Goal: Task Accomplishment & Management: Manage account settings

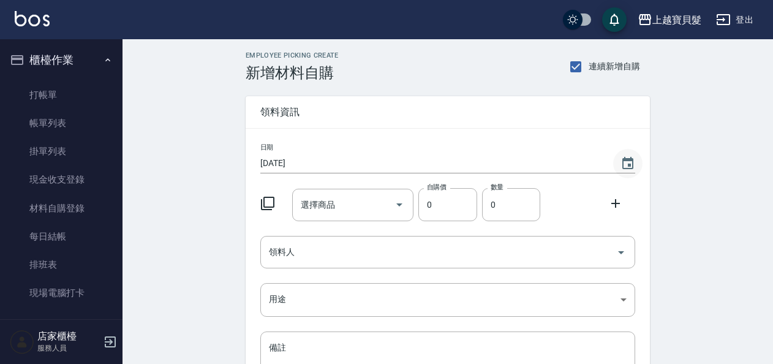
click at [624, 162] on icon "Choose date, selected date is 2025-08-10" at bounding box center [628, 163] width 15 height 15
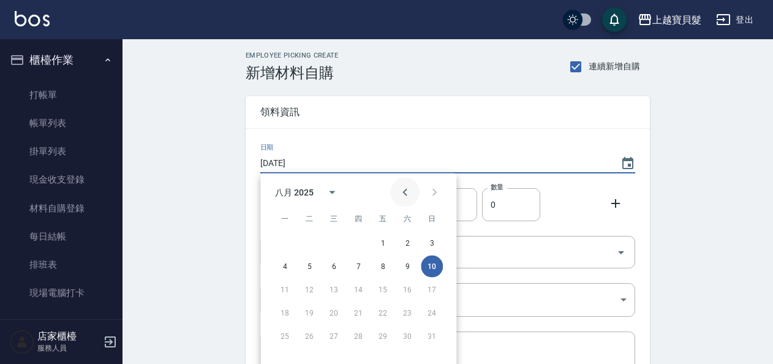
click at [396, 194] on button "Previous month" at bounding box center [404, 192] width 29 height 29
click at [362, 335] on button "31" at bounding box center [358, 336] width 22 height 22
type input "[DATE]"
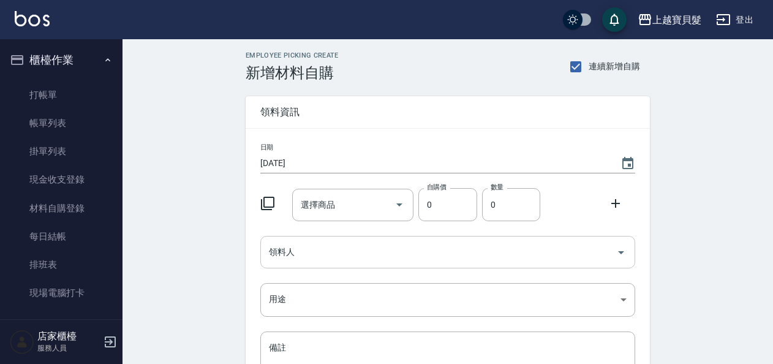
click at [329, 251] on input "領料人" at bounding box center [439, 251] width 346 height 21
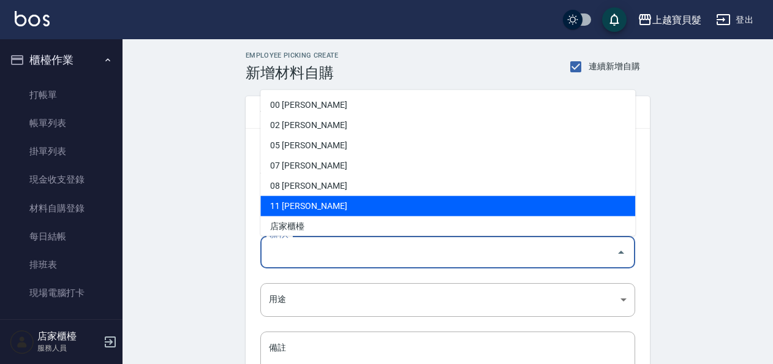
click at [337, 206] on li "11 陳琇瑩" at bounding box center [447, 206] width 375 height 20
type input "陳琇瑩"
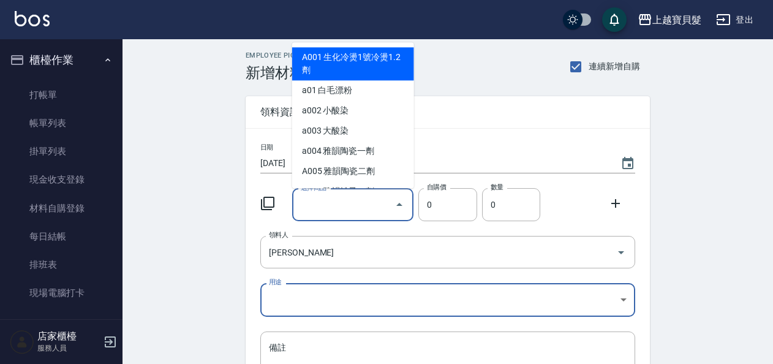
click at [316, 207] on input "選擇商品" at bounding box center [344, 204] width 93 height 21
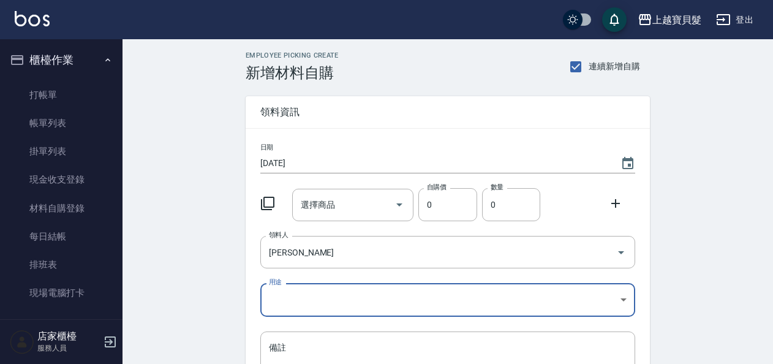
click at [267, 201] on icon at bounding box center [267, 203] width 15 height 15
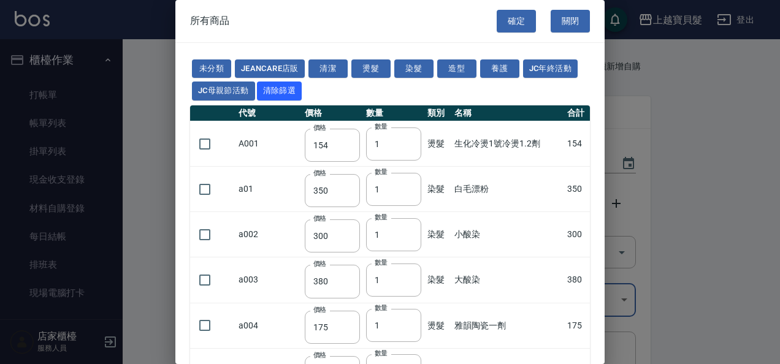
click at [271, 201] on td "a01" at bounding box center [268, 189] width 66 height 45
click at [411, 70] on button "染髮" at bounding box center [413, 68] width 39 height 19
type input "350"
type input "300"
type input "380"
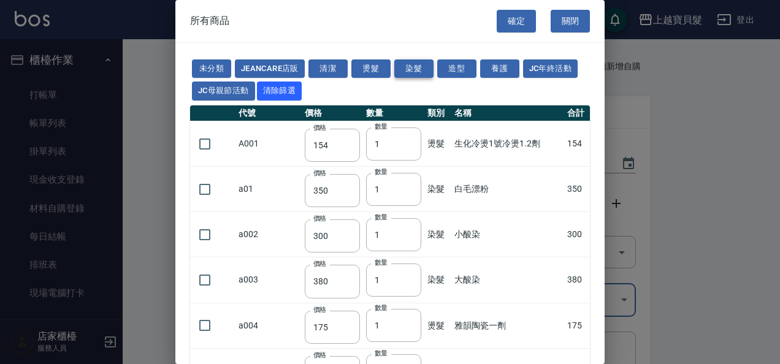
type input "100"
type input "130"
type input "125"
type input "105"
type input "150"
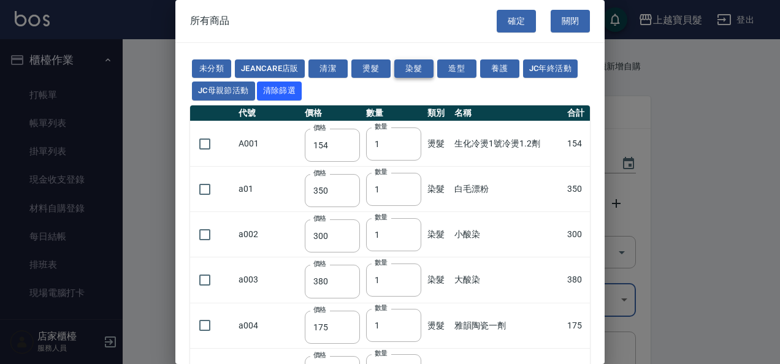
type input "280"
type input "0"
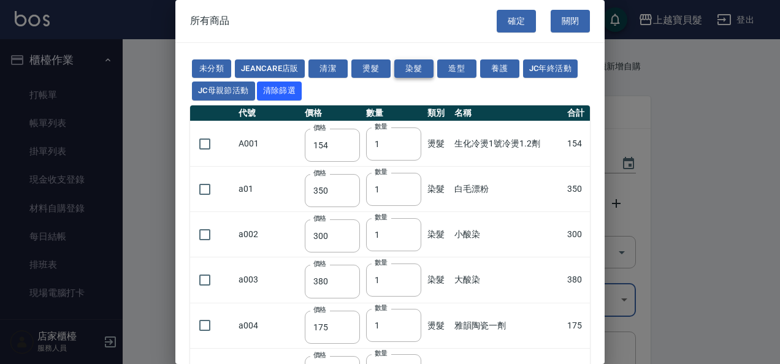
type input "350"
type input "500"
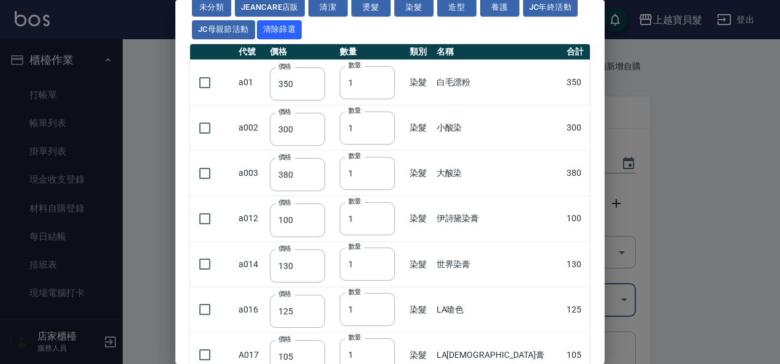
scroll to position [123, 0]
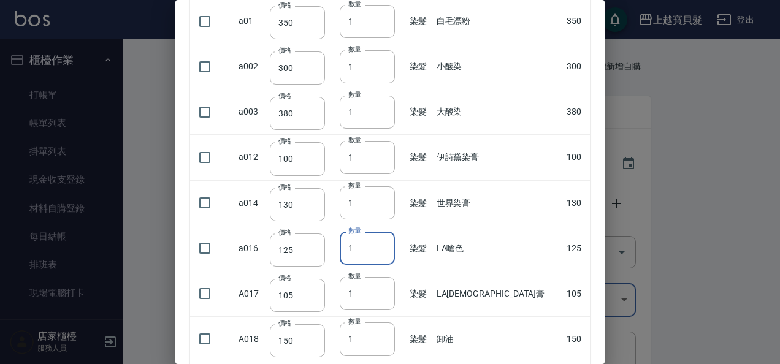
click at [395, 240] on input "1" at bounding box center [367, 248] width 55 height 33
click at [395, 244] on input "2" at bounding box center [367, 248] width 55 height 33
click at [395, 244] on input "3" at bounding box center [367, 248] width 55 height 33
click at [395, 244] on input "4" at bounding box center [367, 248] width 55 height 33
click at [395, 244] on input "5" at bounding box center [367, 248] width 55 height 33
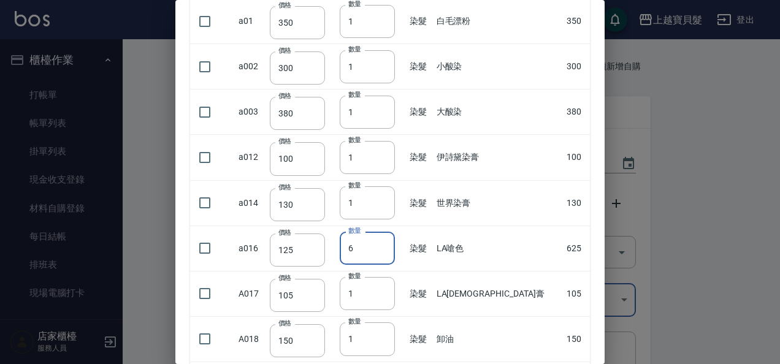
type input "6"
click at [395, 244] on input "6" at bounding box center [367, 248] width 55 height 33
click at [200, 251] on input "checkbox" at bounding box center [205, 248] width 26 height 26
checkbox input "true"
click at [203, 294] on input "checkbox" at bounding box center [205, 294] width 26 height 26
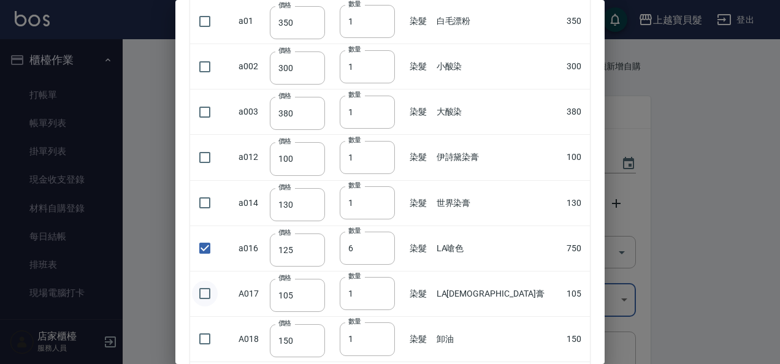
checkbox input "true"
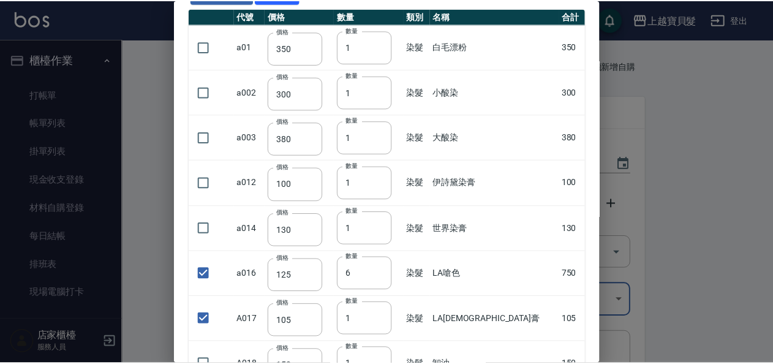
scroll to position [0, 0]
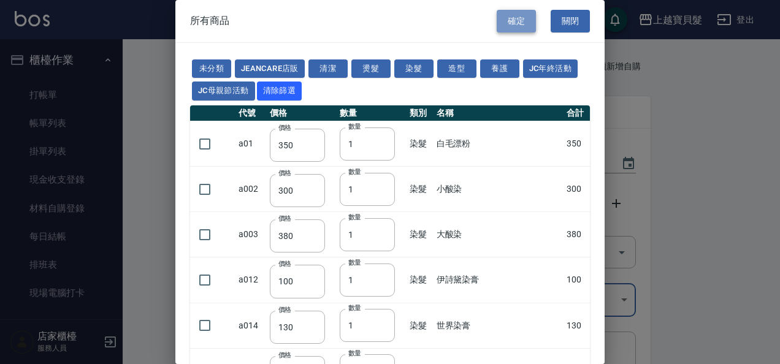
click at [514, 26] on button "確定" at bounding box center [515, 21] width 39 height 23
type input "LA嗆色"
type input "125"
type input "6"
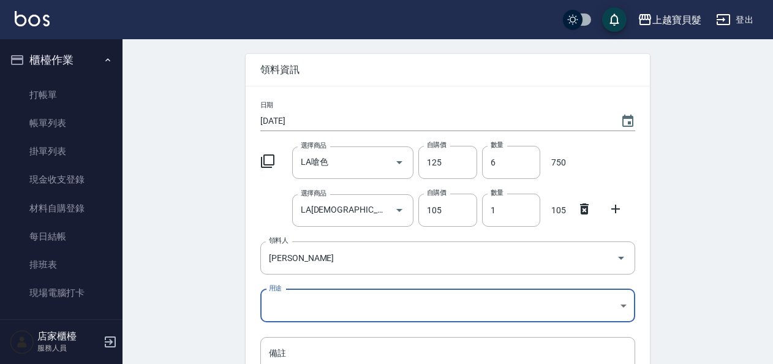
scroll to position [61, 0]
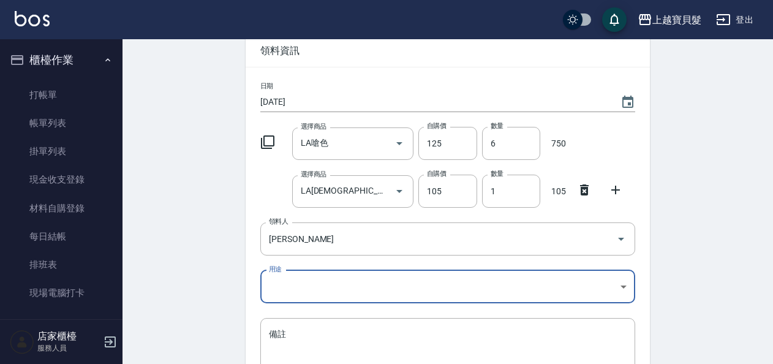
click at [336, 280] on body "上越寶貝髮 登出 櫃檯作業 打帳單 帳單列表 掛單列表 現金收支登錄 材料自購登錄 每日結帳 排班表 現場電腦打卡 預約管理 預約管理 單日預約紀錄 單週預約…" at bounding box center [386, 215] width 773 height 553
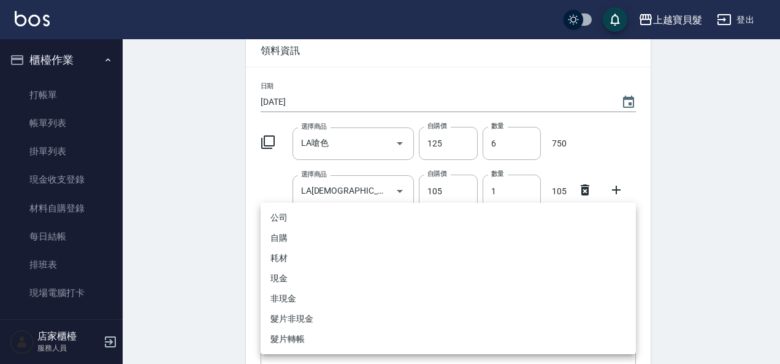
click at [298, 234] on li "自購" at bounding box center [447, 238] width 375 height 20
type input "自購"
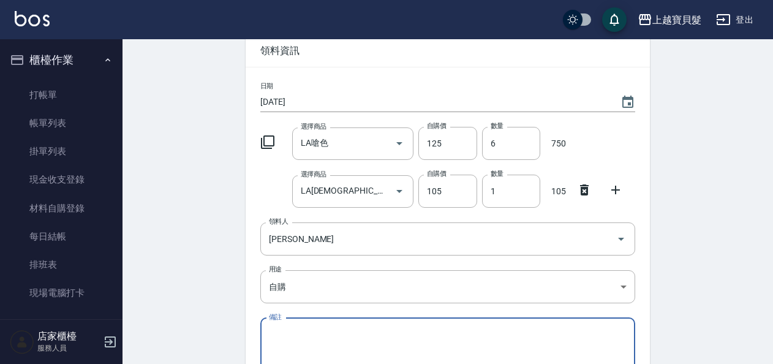
scroll to position [190, 0]
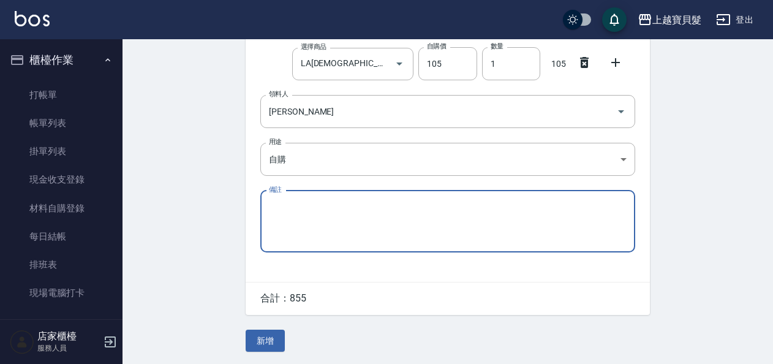
click at [268, 340] on button "新增" at bounding box center [265, 341] width 39 height 23
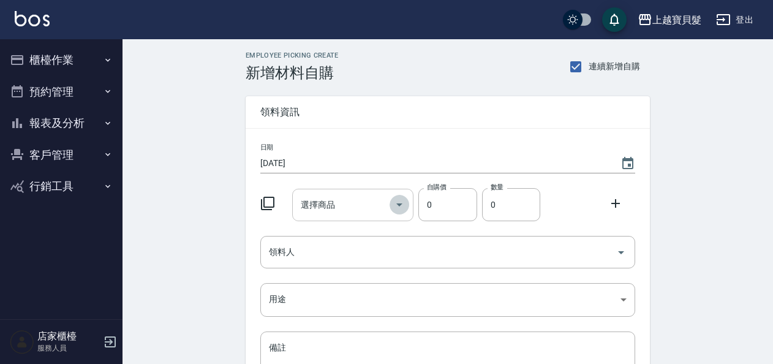
click at [401, 207] on icon "Open" at bounding box center [399, 204] width 15 height 15
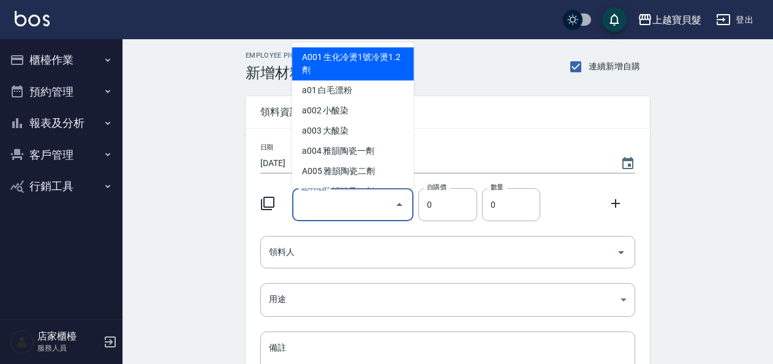
click at [401, 207] on icon "Close" at bounding box center [399, 204] width 15 height 15
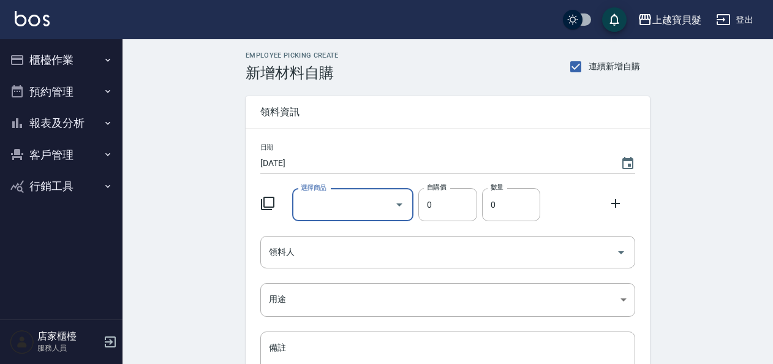
click at [269, 203] on icon at bounding box center [267, 203] width 15 height 15
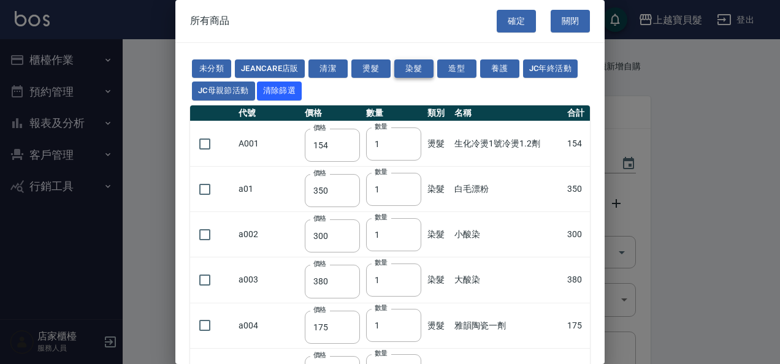
click at [412, 67] on button "染髮" at bounding box center [413, 68] width 39 height 19
type input "350"
type input "300"
type input "380"
type input "100"
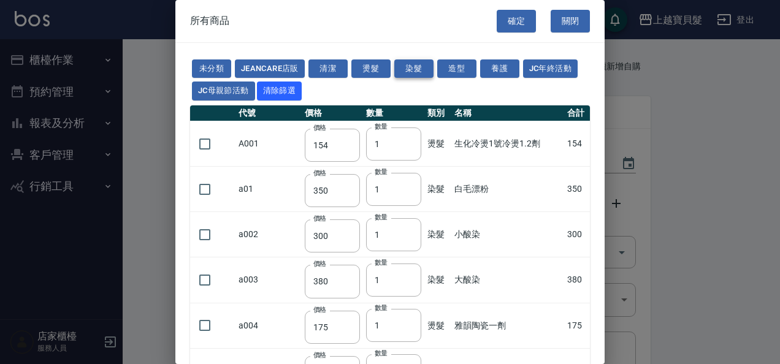
type input "130"
type input "125"
type input "105"
type input "150"
type input "280"
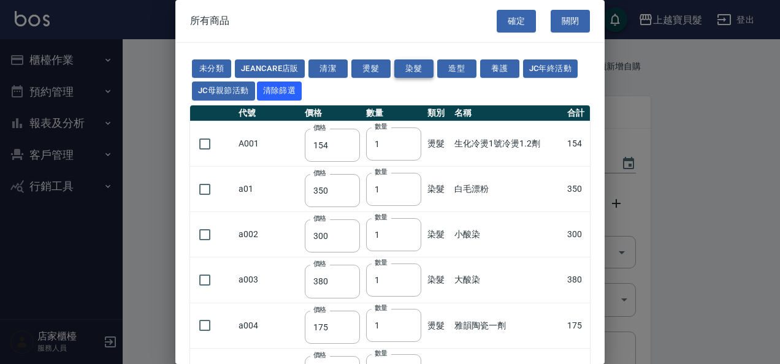
type input "280"
type input "0"
type input "350"
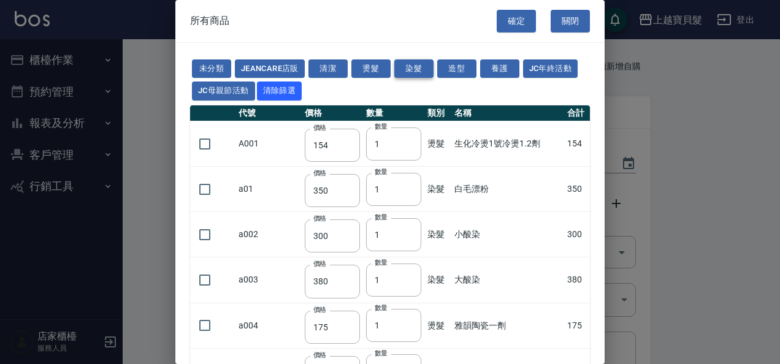
type input "500"
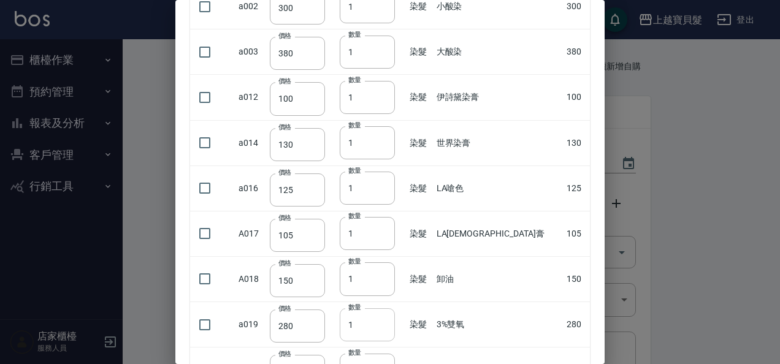
scroll to position [184, 0]
click at [395, 179] on input "1" at bounding box center [367, 186] width 55 height 33
click at [395, 183] on input "2" at bounding box center [367, 186] width 55 height 33
click at [395, 183] on input "3" at bounding box center [367, 186] width 55 height 33
click at [395, 183] on input "4" at bounding box center [367, 186] width 55 height 33
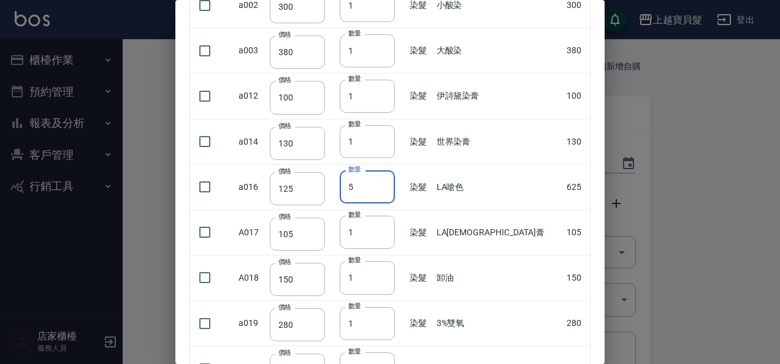
click at [395, 183] on input "5" at bounding box center [367, 186] width 55 height 33
click at [395, 183] on input "6" at bounding box center [367, 186] width 55 height 33
click at [395, 183] on input "7" at bounding box center [367, 186] width 55 height 33
click at [395, 183] on input "8" at bounding box center [367, 186] width 55 height 33
click at [394, 183] on input "9" at bounding box center [366, 186] width 55 height 33
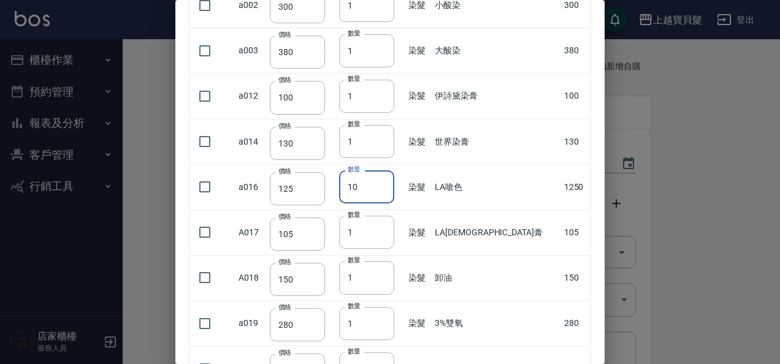
click at [394, 183] on input "10" at bounding box center [366, 186] width 55 height 33
click at [394, 183] on input "11" at bounding box center [366, 186] width 55 height 33
type input "12"
click at [394, 183] on input "12" at bounding box center [366, 186] width 55 height 33
drag, startPoint x: 197, startPoint y: 184, endPoint x: 260, endPoint y: 197, distance: 64.4
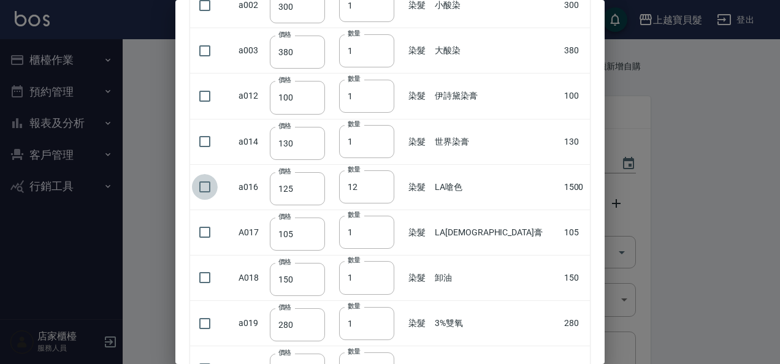
click at [202, 184] on input "checkbox" at bounding box center [205, 187] width 26 height 26
checkbox input "true"
type input "2"
click at [394, 229] on input "2" at bounding box center [366, 232] width 55 height 33
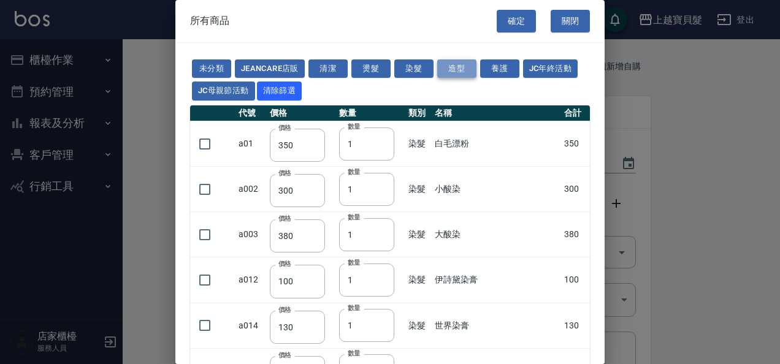
click at [456, 72] on button "造型" at bounding box center [456, 68] width 39 height 19
type input "370"
type input "300"
type input "340"
checkbox input "false"
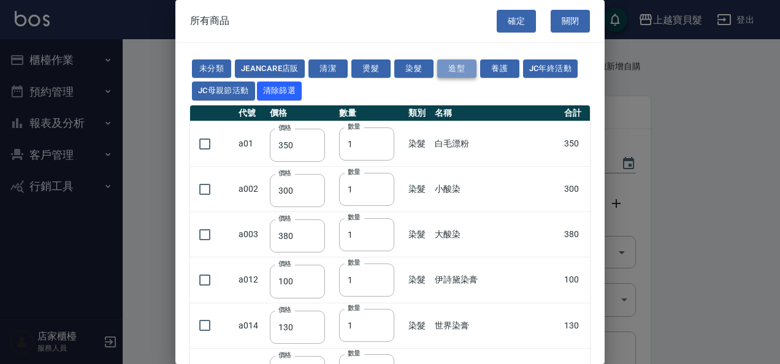
type input "700"
type input "1"
type input "300"
type input "1"
type input "140"
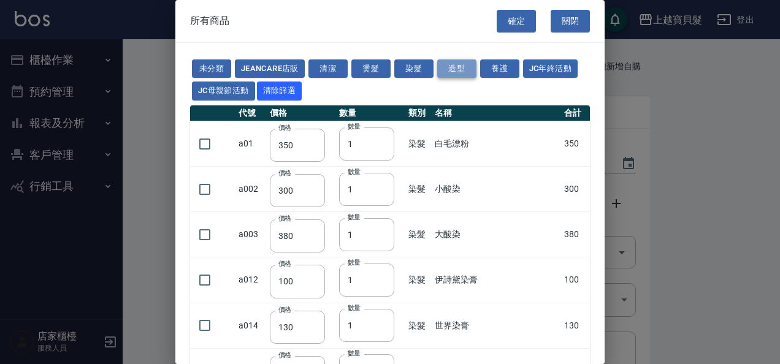
type input "140"
type input "250"
type input "600"
type input "250"
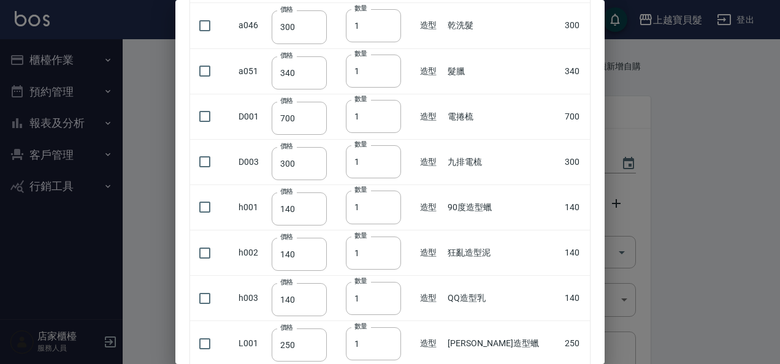
scroll to position [420, 0]
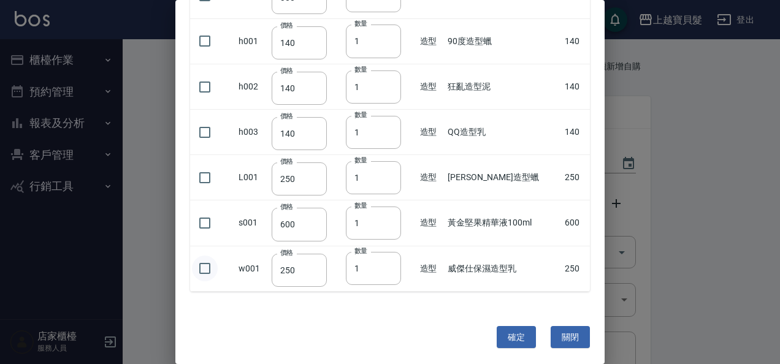
click at [207, 270] on input "checkbox" at bounding box center [205, 269] width 26 height 26
checkbox input "true"
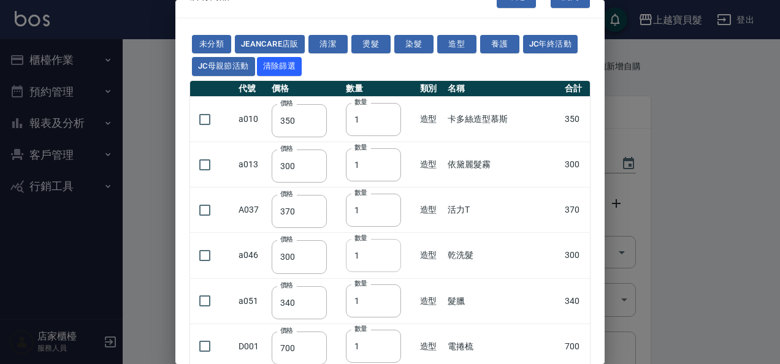
scroll to position [0, 0]
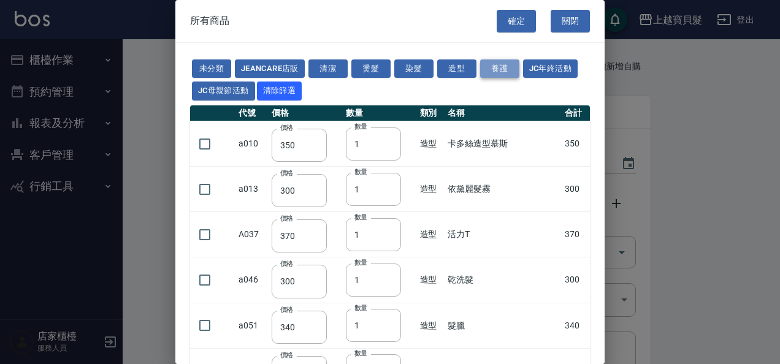
click at [495, 64] on button "養護" at bounding box center [499, 68] width 39 height 19
type input "400"
type input "600"
type input "0"
type input "90"
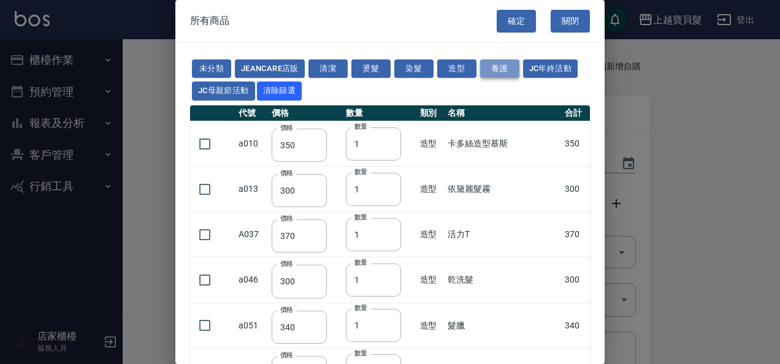
type input "90"
type input "315"
type input "330"
type input "400"
type input "550"
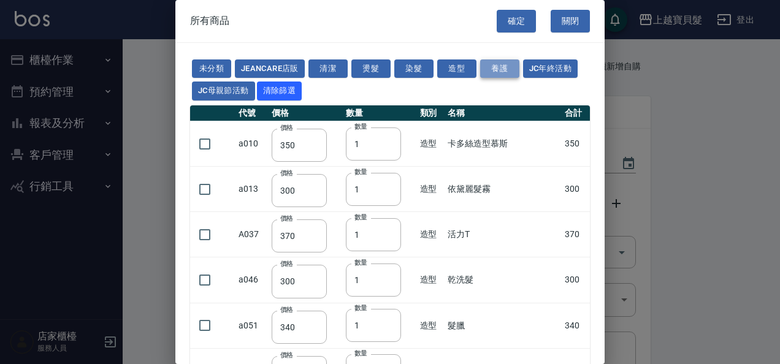
type input "750"
type input "500"
type input "0"
checkbox input "false"
type input "0"
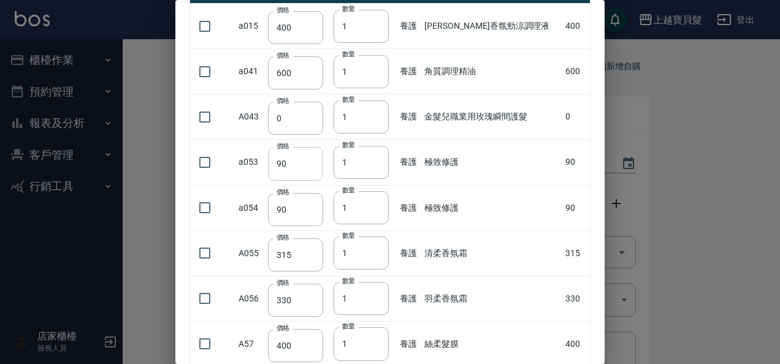
scroll to position [123, 0]
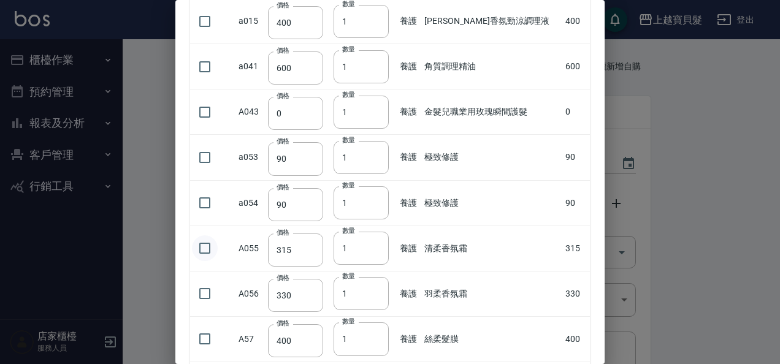
click at [205, 246] on input "checkbox" at bounding box center [205, 248] width 26 height 26
checkbox input "true"
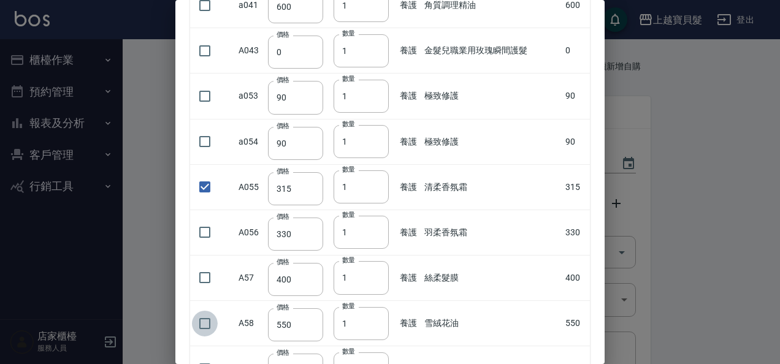
click at [206, 321] on input "checkbox" at bounding box center [205, 324] width 26 height 26
checkbox input "true"
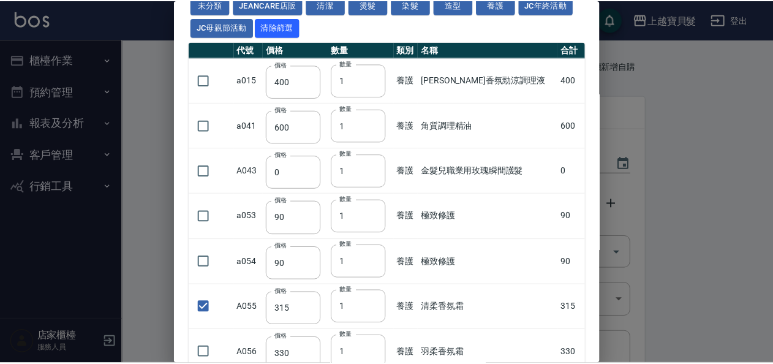
scroll to position [0, 0]
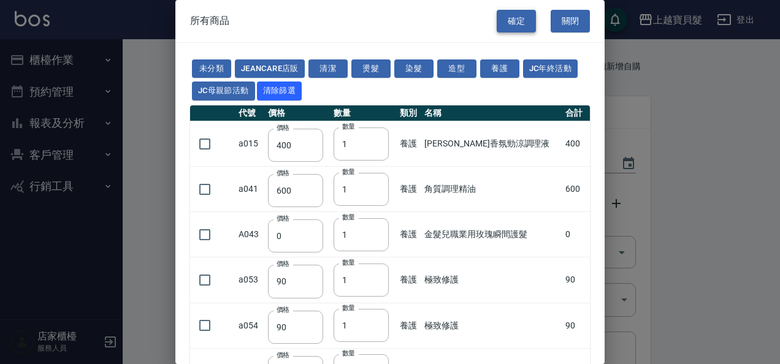
click at [507, 23] on button "確定" at bounding box center [515, 21] width 39 height 23
type input "LA嗆色"
type input "125"
type input "12"
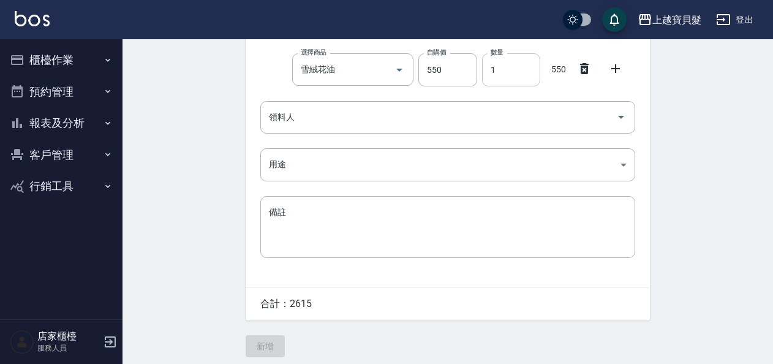
scroll to position [286, 0]
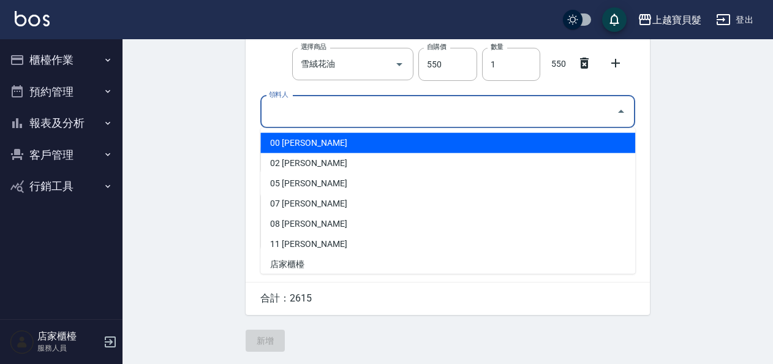
click at [300, 107] on input "領料人" at bounding box center [439, 111] width 346 height 21
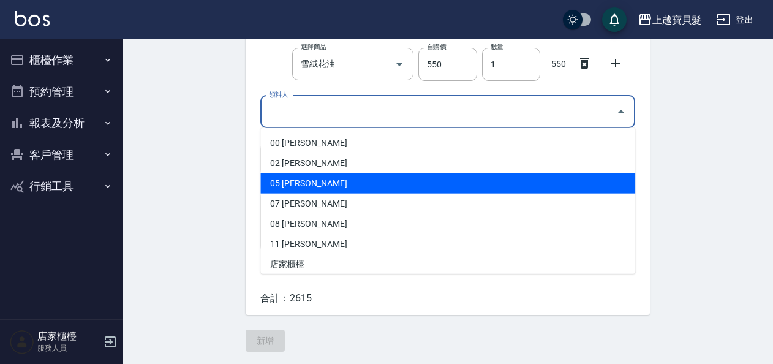
click at [311, 178] on li "05 賴依君" at bounding box center [447, 183] width 375 height 20
type input "賴依君"
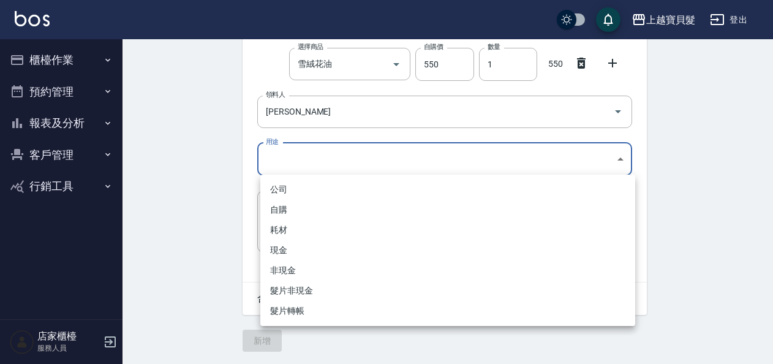
click at [303, 156] on body "上越寶貝髮 登出 櫃檯作業 打帳單 帳單列表 掛單列表 現金收支登錄 材料自購登錄 每日結帳 排班表 現場電腦打卡 預約管理 預約管理 單日預約紀錄 單週預約…" at bounding box center [386, 40] width 773 height 648
click at [293, 205] on li "自購" at bounding box center [447, 210] width 375 height 20
type input "自購"
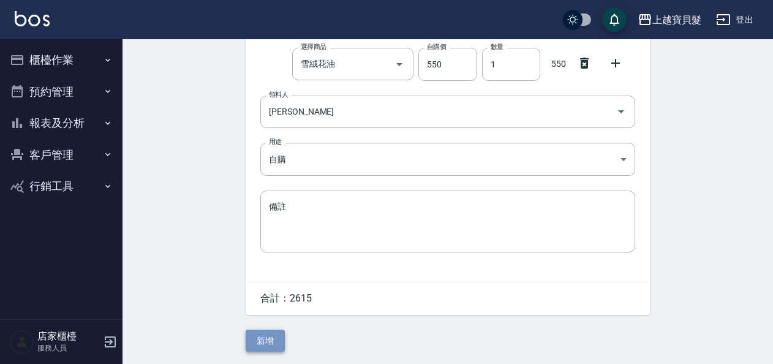
click at [267, 343] on button "新增" at bounding box center [265, 341] width 39 height 23
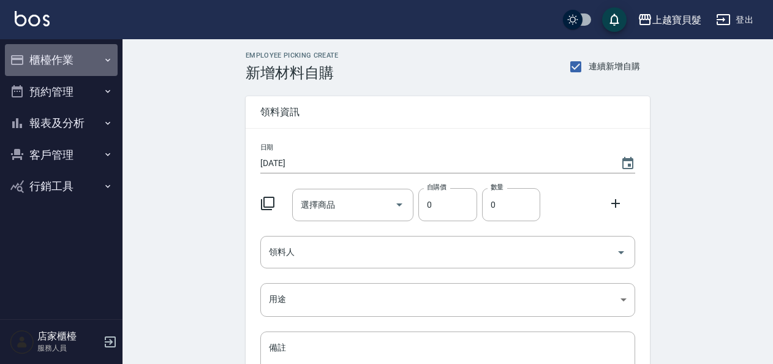
click at [55, 61] on button "櫃檯作業" at bounding box center [61, 60] width 113 height 32
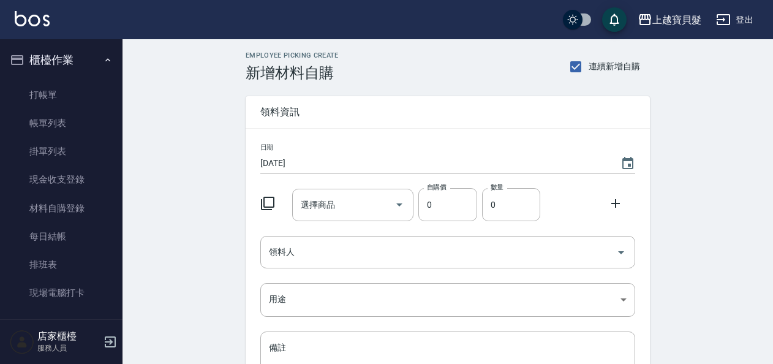
click at [733, 15] on button "登出" at bounding box center [734, 20] width 47 height 23
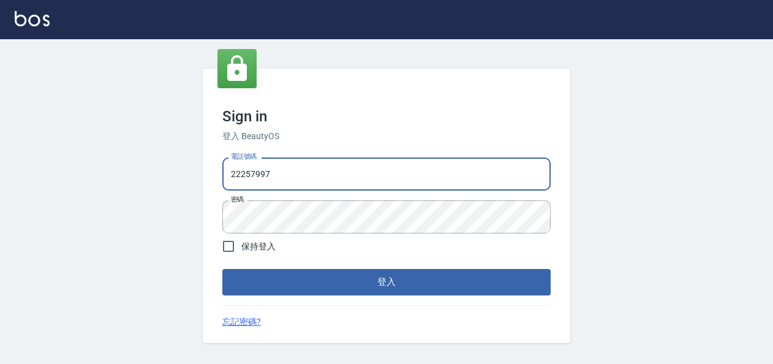
drag, startPoint x: 311, startPoint y: 171, endPoint x: 201, endPoint y: 162, distance: 110.7
click at [201, 162] on div "Sign in 登入 BeautyOS 電話號碼 [PHONE_NUMBER] 電話號碼 密碼 密碼 保持登入 登入 忘記密碼?" at bounding box center [386, 205] width 773 height 333
type input "09380"
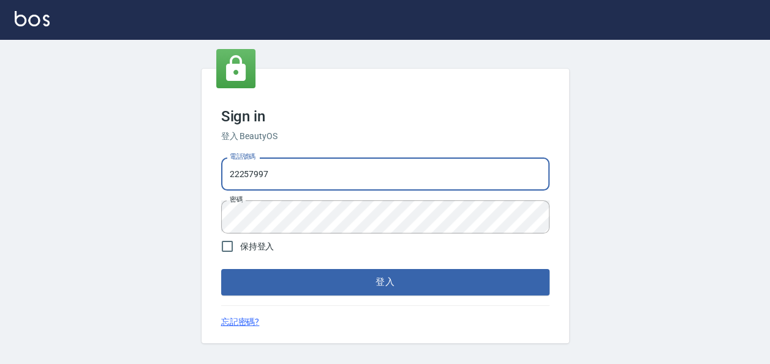
drag, startPoint x: 293, startPoint y: 175, endPoint x: 229, endPoint y: 175, distance: 63.7
click at [229, 175] on input "22257997" at bounding box center [385, 173] width 328 height 33
click at [249, 176] on input "09380" at bounding box center [385, 173] width 328 height 33
click at [253, 180] on input "09380" at bounding box center [385, 173] width 328 height 33
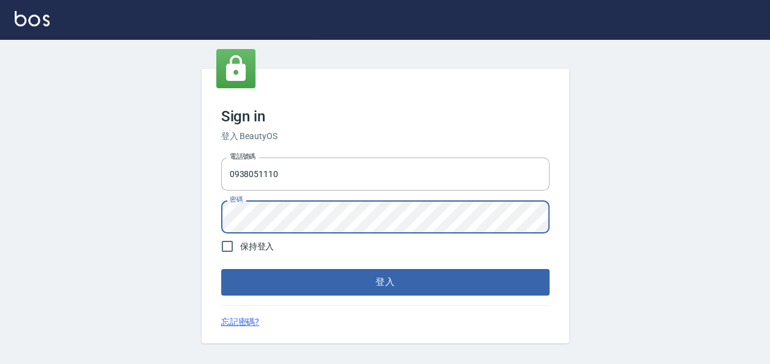
click at [214, 219] on div "Sign in 登入 BeautyOS 電話號碼 0938051110 電話號碼 密碼 密碼 保持登入 登入 忘記密碼?" at bounding box center [386, 206] width 368 height 275
click at [221, 269] on button "登入" at bounding box center [385, 282] width 328 height 26
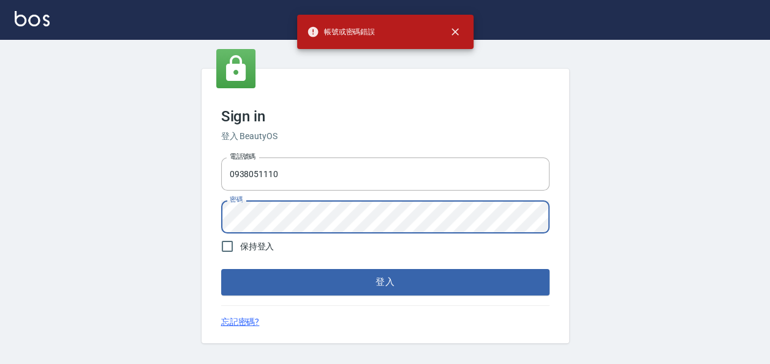
click at [187, 214] on div "Sign in 登入 BeautyOS 電話號碼 0938051110 電話號碼 密碼 密碼 保持登入 登入 忘記密碼?" at bounding box center [385, 205] width 770 height 333
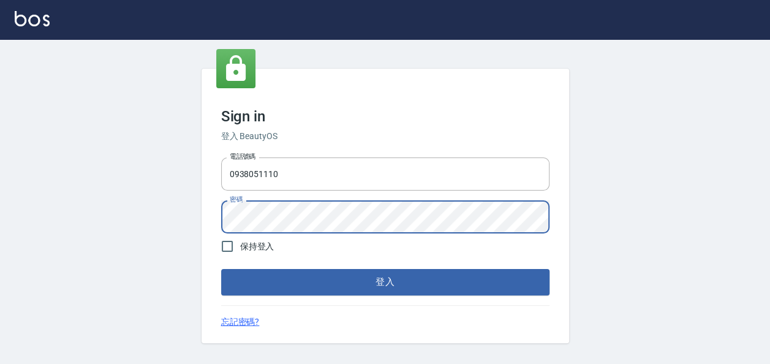
click at [221, 269] on button "登入" at bounding box center [385, 282] width 328 height 26
click at [195, 210] on div "Sign in 登入 BeautyOS 電話號碼 0938051110 電話號碼 密碼 密碼 保持登入 登入 忘記密碼?" at bounding box center [385, 205] width 770 height 333
click at [221, 269] on button "登入" at bounding box center [385, 282] width 328 height 26
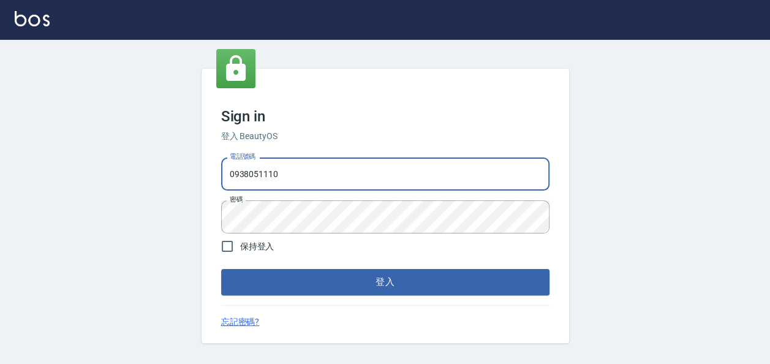
click at [260, 176] on input "0938051110" at bounding box center [385, 173] width 328 height 33
drag, startPoint x: 296, startPoint y: 178, endPoint x: 137, endPoint y: 162, distance: 160.1
click at [137, 162] on div "Sign in 登入 BeautyOS 電話號碼 0938051110 電話號碼 密碼 密碼 保持登入 登入 忘記密碼?" at bounding box center [385, 205] width 770 height 333
type input "0938051110"
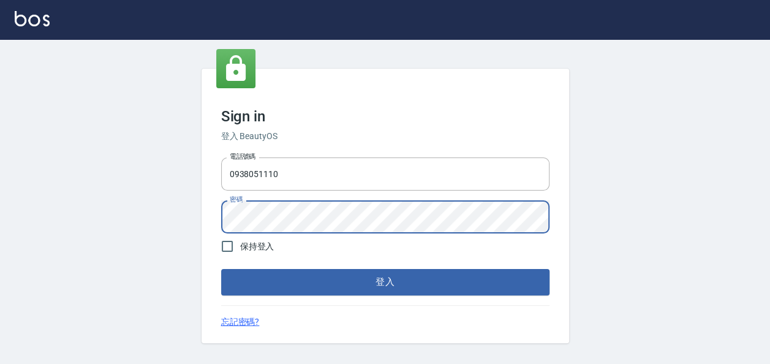
click at [208, 215] on div "Sign in 登入 BeautyOS 電話號碼 0938051110 電話號碼 密碼 密碼 保持登入 登入 忘記密碼?" at bounding box center [386, 206] width 368 height 275
click at [221, 269] on button "登入" at bounding box center [385, 282] width 328 height 26
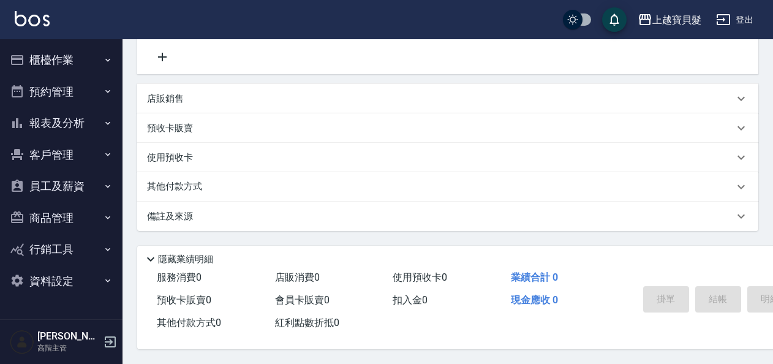
scroll to position [255, 0]
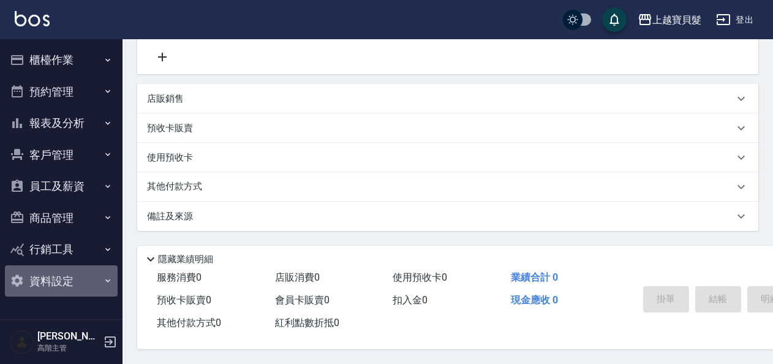
click at [64, 282] on button "資料設定" at bounding box center [61, 281] width 113 height 32
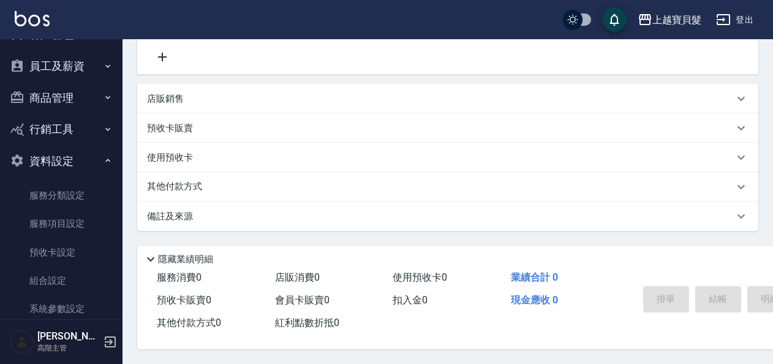
scroll to position [123, 0]
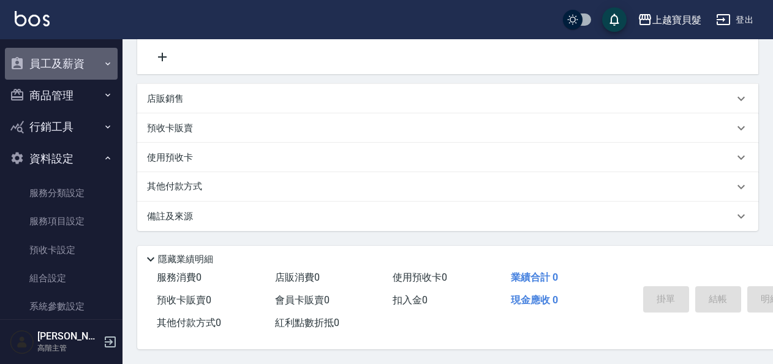
click at [86, 59] on button "員工及薪資" at bounding box center [61, 64] width 113 height 32
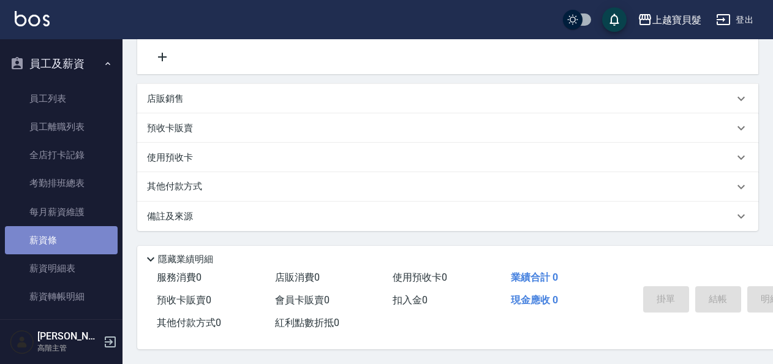
click at [67, 239] on link "薪資條" at bounding box center [61, 240] width 113 height 28
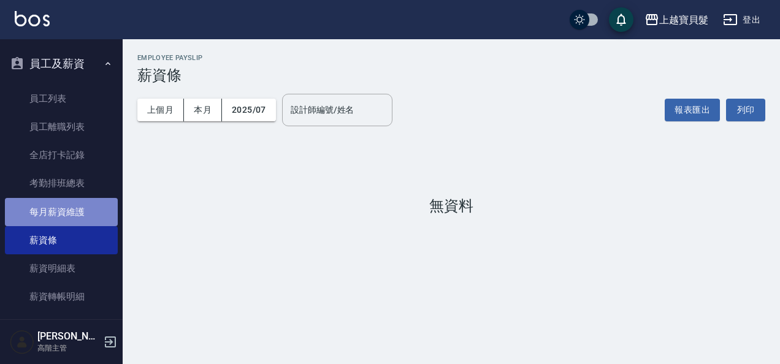
click at [69, 213] on link "每月薪資維護" at bounding box center [61, 212] width 113 height 28
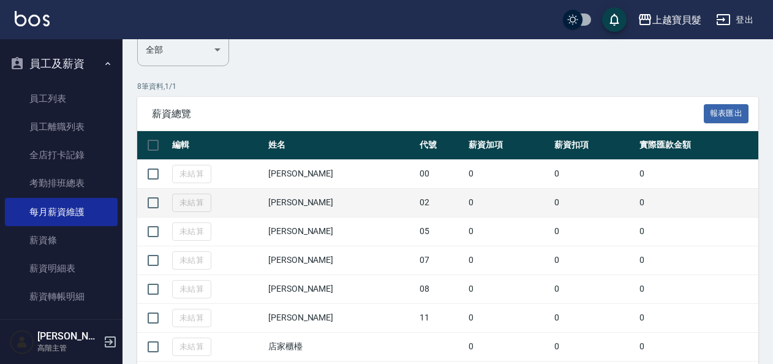
scroll to position [184, 0]
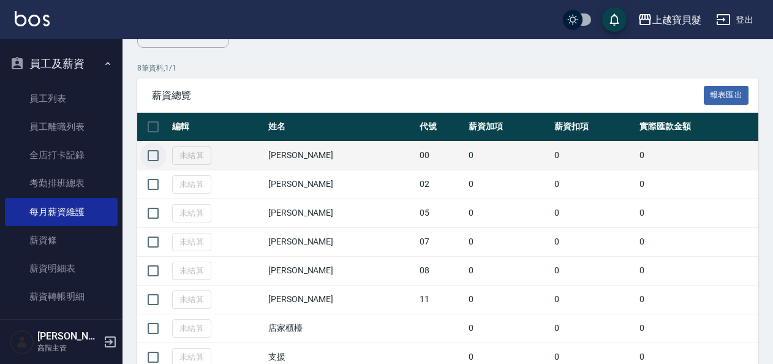
click at [153, 156] on input "checkbox" at bounding box center [153, 156] width 26 height 26
checkbox input "true"
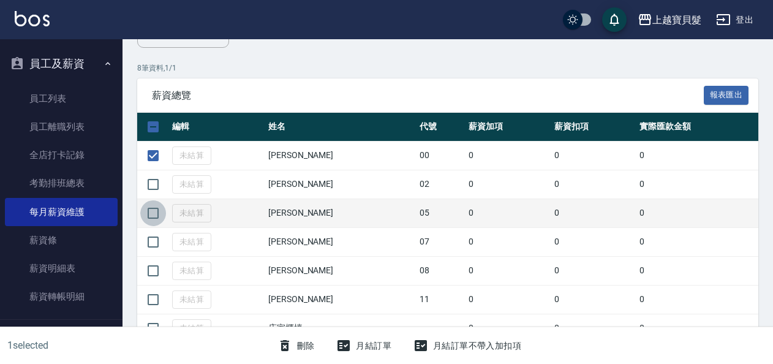
click at [153, 210] on input "checkbox" at bounding box center [153, 213] width 26 height 26
checkbox input "true"
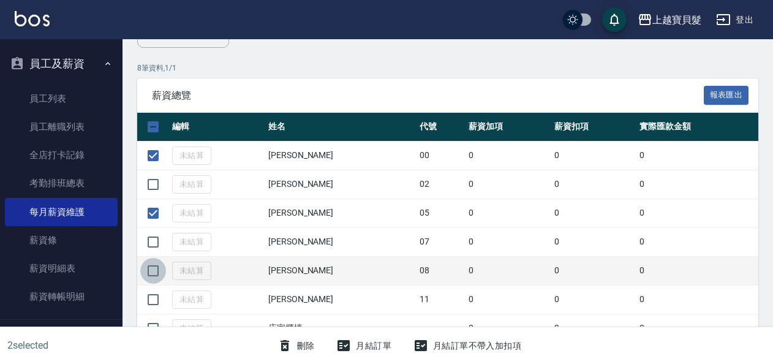
click at [154, 269] on input "checkbox" at bounding box center [153, 271] width 26 height 26
checkbox input "true"
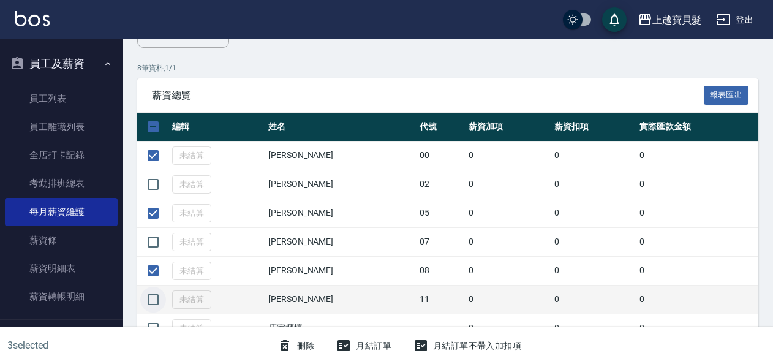
click at [155, 301] on input "checkbox" at bounding box center [153, 300] width 26 height 26
checkbox input "true"
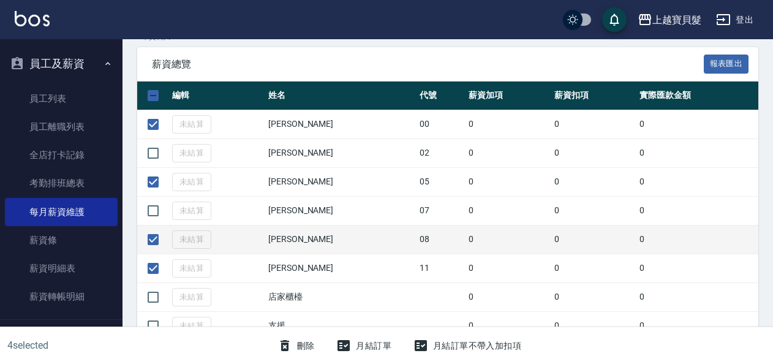
scroll to position [229, 0]
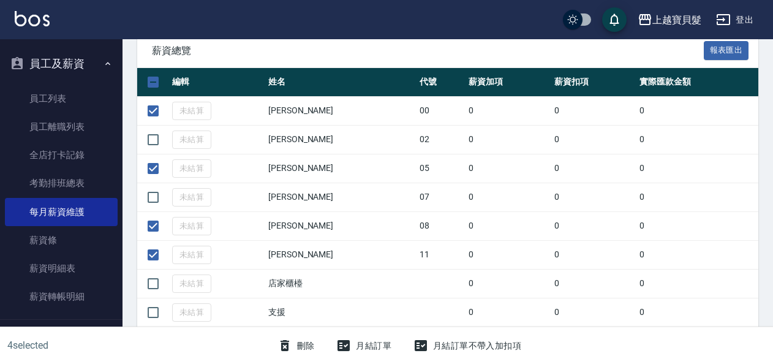
click at [375, 343] on button "月結訂單" at bounding box center [364, 346] width 65 height 23
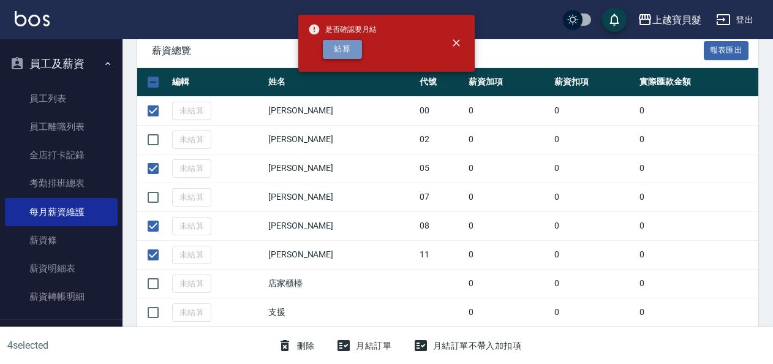
click at [351, 51] on button "結算" at bounding box center [342, 49] width 39 height 19
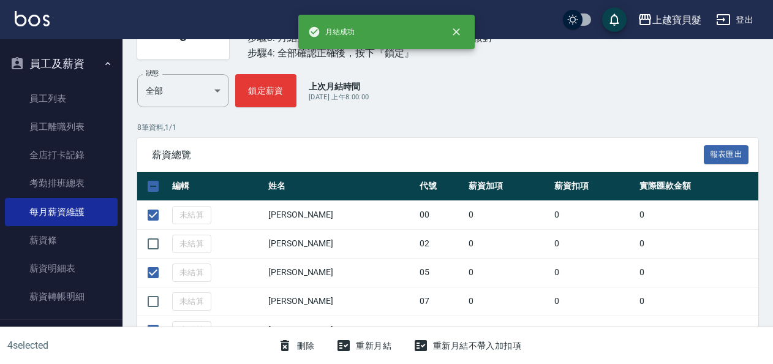
scroll to position [45, 0]
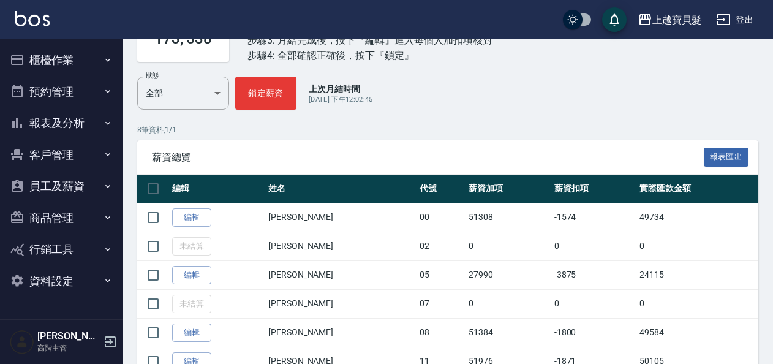
scroll to position [123, 0]
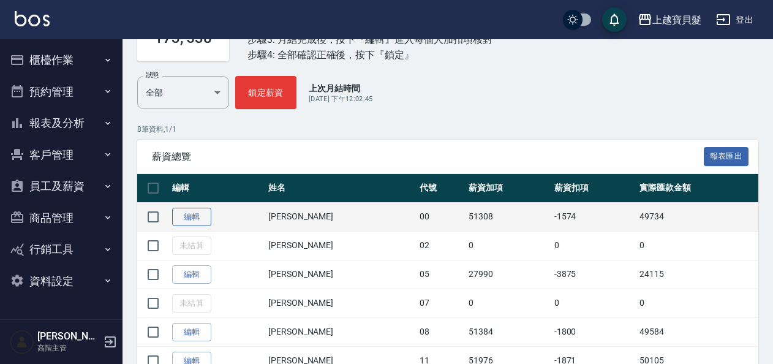
click at [194, 217] on link "編輯" at bounding box center [191, 217] width 39 height 19
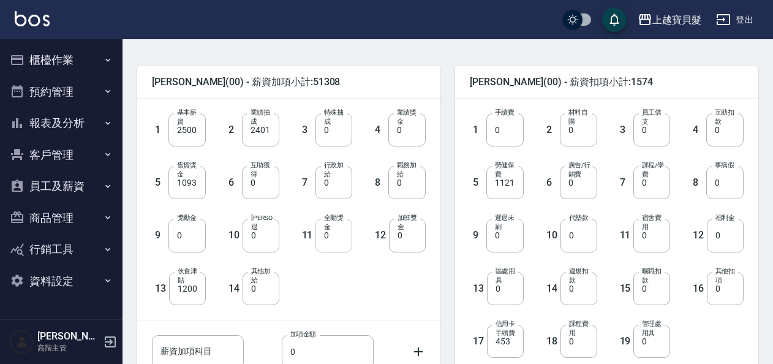
scroll to position [306, 0]
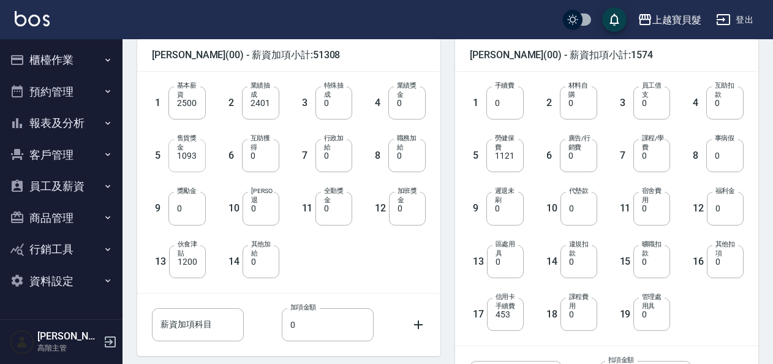
click at [180, 159] on input "1093" at bounding box center [187, 155] width 37 height 33
click at [181, 157] on input "1093" at bounding box center [187, 155] width 37 height 33
click at [182, 156] on input "1093" at bounding box center [187, 155] width 37 height 33
click at [183, 154] on input "1093" at bounding box center [187, 155] width 37 height 33
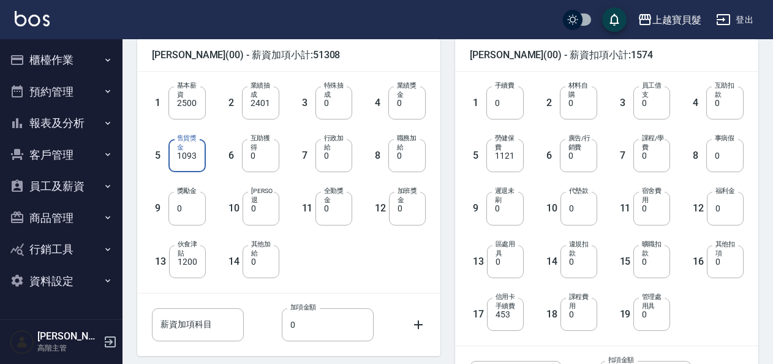
click at [181, 153] on input "1093" at bounding box center [187, 155] width 37 height 33
click at [180, 153] on input "1093" at bounding box center [187, 155] width 37 height 33
drag, startPoint x: 180, startPoint y: 153, endPoint x: 173, endPoint y: 156, distance: 7.8
click at [173, 156] on input "1093" at bounding box center [187, 155] width 37 height 33
click at [182, 154] on input "1093" at bounding box center [187, 155] width 37 height 33
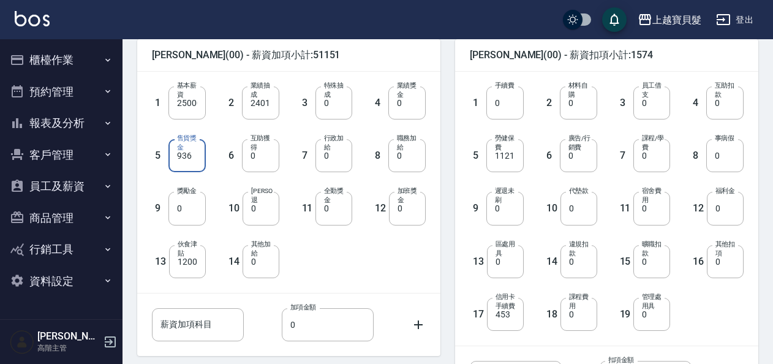
click at [200, 153] on input "936" at bounding box center [187, 155] width 37 height 33
click at [175, 153] on input "936" at bounding box center [187, 155] width 37 height 33
type input "6936"
click at [222, 176] on div "10 勞健保勞退 0 勞健保勞退" at bounding box center [243, 198] width 74 height 53
click at [184, 258] on input "1200" at bounding box center [187, 261] width 37 height 33
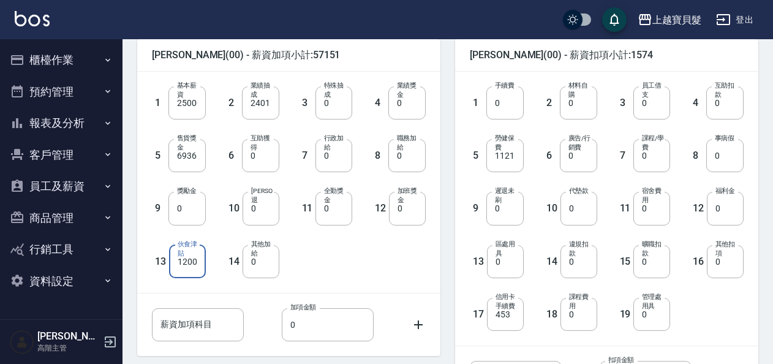
click at [183, 256] on label "伙食津貼" at bounding box center [189, 249] width 22 height 18
click at [183, 256] on input "1200" at bounding box center [187, 261] width 37 height 33
click at [181, 260] on input "1200" at bounding box center [187, 261] width 37 height 33
click at [179, 261] on input "1200" at bounding box center [187, 261] width 37 height 33
click at [182, 261] on input "1200" at bounding box center [187, 261] width 37 height 33
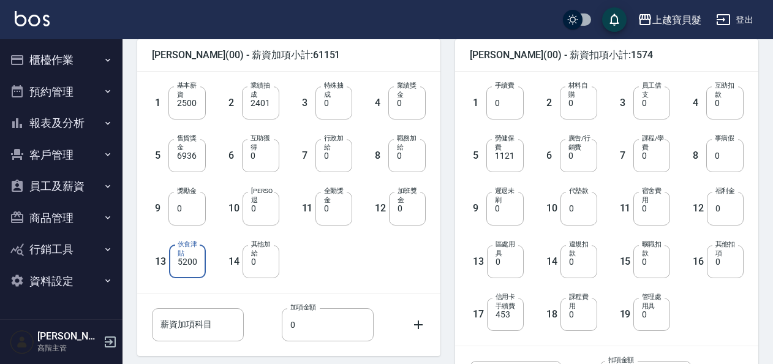
type input "5200"
click at [210, 275] on div "14 其他加給 0 其他加給" at bounding box center [243, 252] width 74 height 53
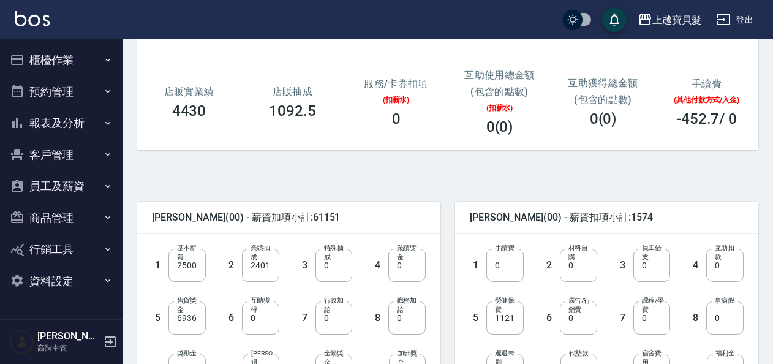
scroll to position [184, 0]
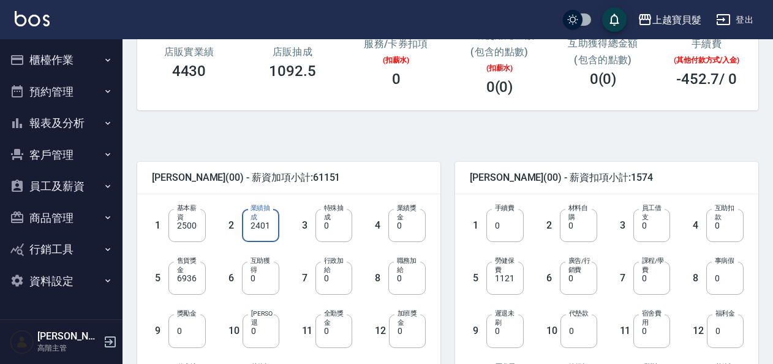
click at [254, 222] on input "24015" at bounding box center [260, 225] width 37 height 33
click at [255, 225] on input "24015" at bounding box center [260, 225] width 37 height 33
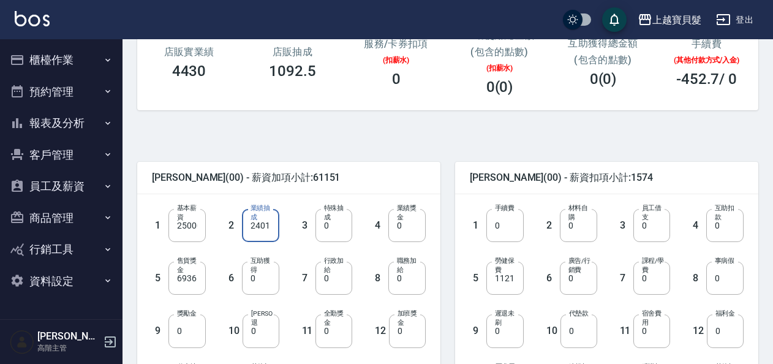
click at [255, 225] on input "24015" at bounding box center [260, 225] width 37 height 33
type input "34015"
click at [336, 183] on span "曾小華 (00) - 薪資加項小計:71151" at bounding box center [289, 178] width 274 height 12
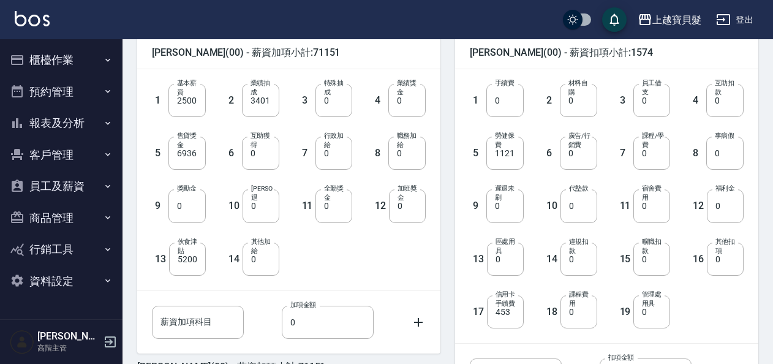
scroll to position [370, 0]
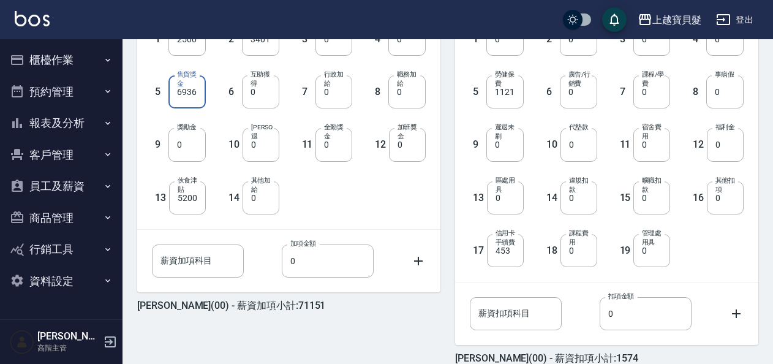
click at [181, 89] on input "6936" at bounding box center [187, 91] width 37 height 33
click at [181, 90] on input "6936" at bounding box center [187, 91] width 37 height 33
click at [221, 80] on div "6 互助獲得 0 互助獲得" at bounding box center [243, 82] width 74 height 53
click at [199, 96] on input "1" at bounding box center [187, 91] width 37 height 33
click at [199, 95] on input "1" at bounding box center [187, 91] width 37 height 33
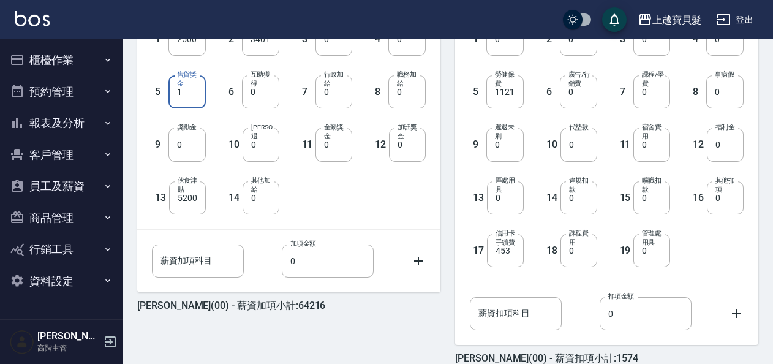
click at [199, 95] on input "1" at bounding box center [187, 91] width 37 height 33
type input "1670"
click at [226, 113] on div "10 勞健保勞退 0 勞健保勞退" at bounding box center [243, 134] width 74 height 53
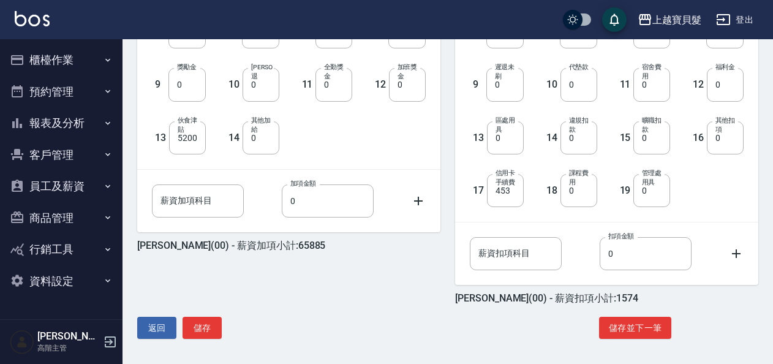
scroll to position [431, 0]
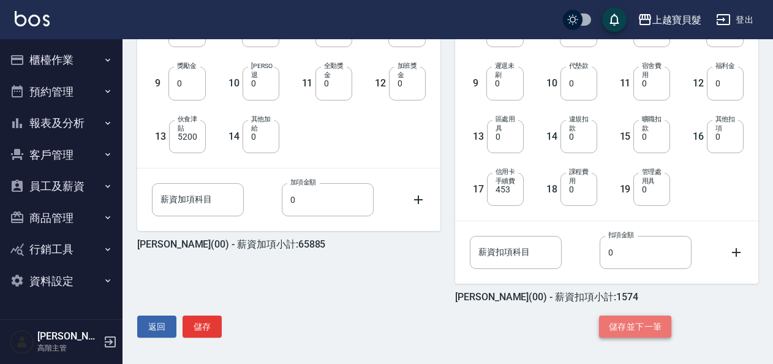
click at [643, 325] on button "儲存並下一筆" at bounding box center [635, 327] width 72 height 23
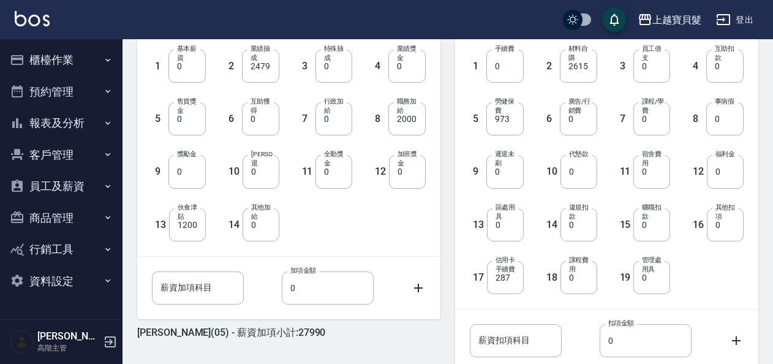
scroll to position [431, 0]
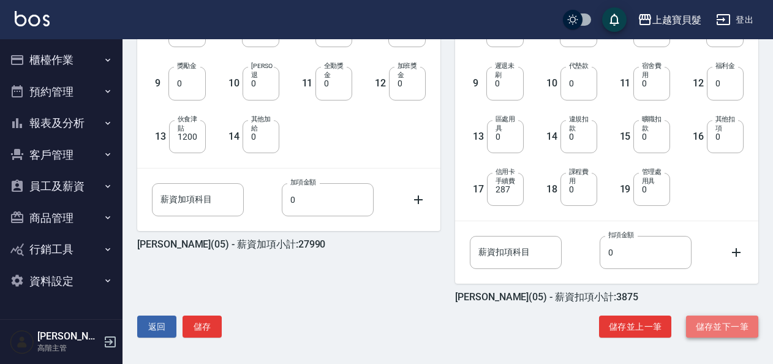
click at [729, 324] on button "儲存並下一筆" at bounding box center [722, 327] width 72 height 23
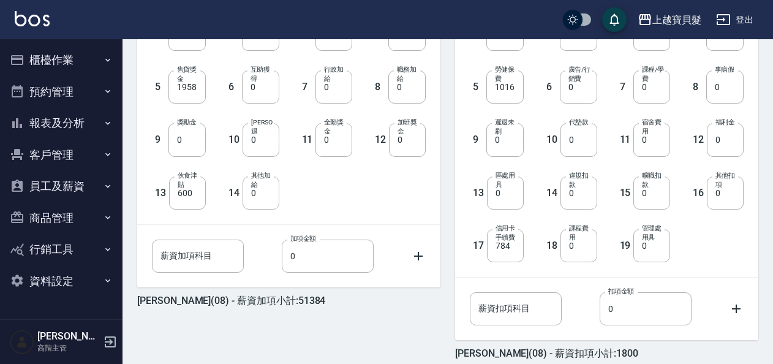
scroll to position [431, 0]
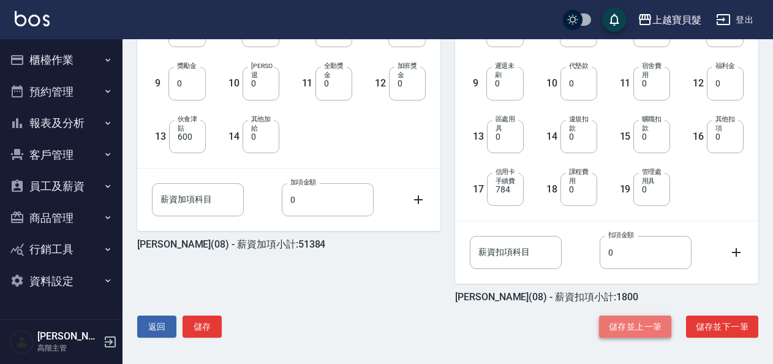
click at [631, 328] on button "儲存並上一筆" at bounding box center [635, 327] width 72 height 23
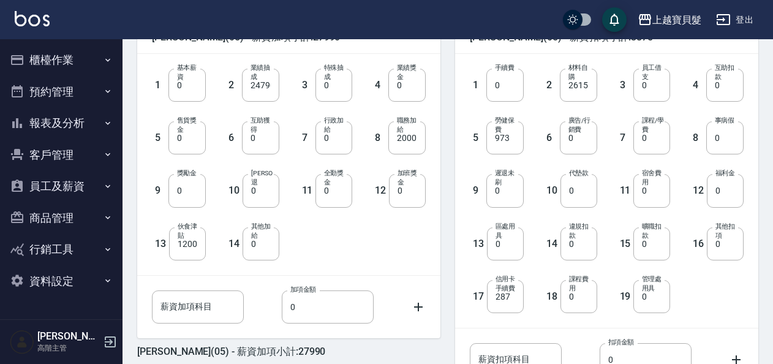
scroll to position [306, 0]
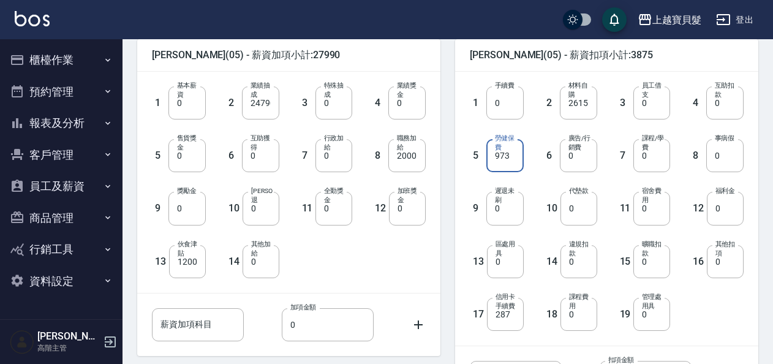
click at [511, 156] on input "973" at bounding box center [505, 155] width 37 height 33
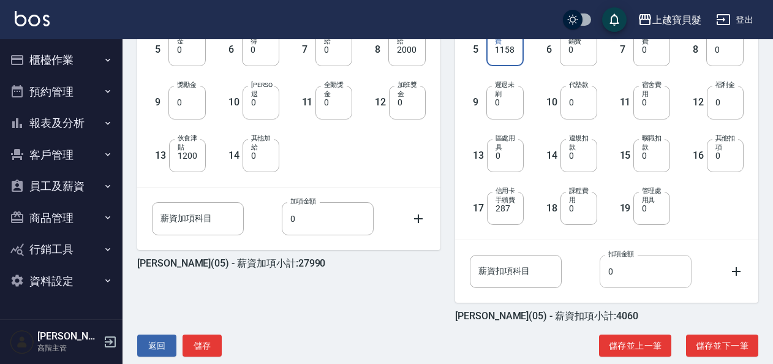
scroll to position [431, 0]
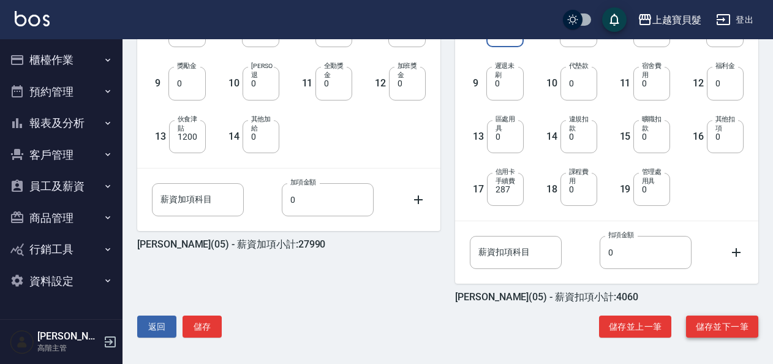
type input "1158"
click at [719, 333] on button "儲存並下一筆" at bounding box center [722, 327] width 72 height 23
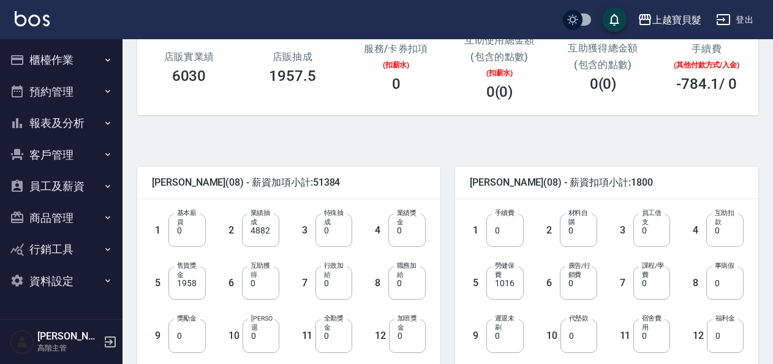
scroll to position [184, 0]
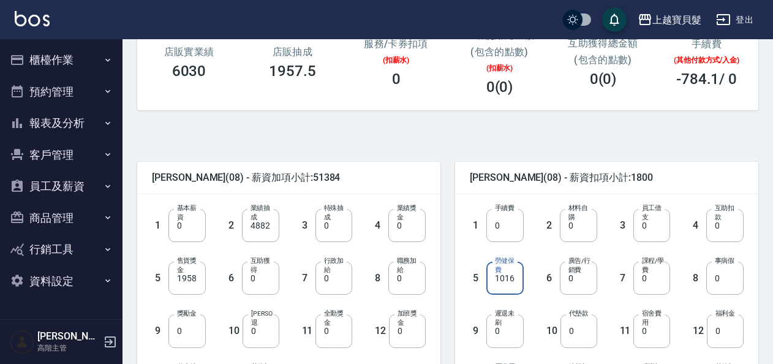
click at [510, 278] on input "1016" at bounding box center [505, 278] width 37 height 33
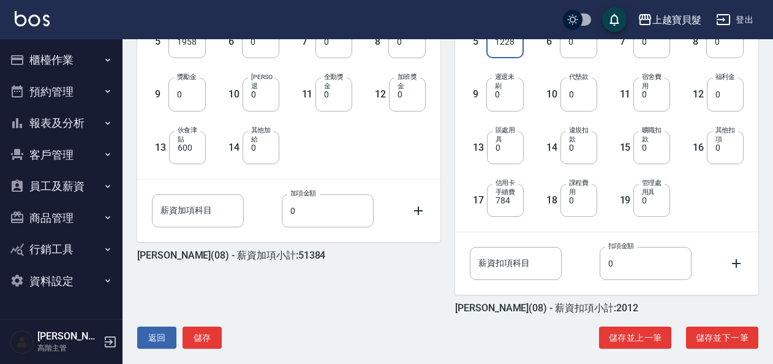
scroll to position [429, 0]
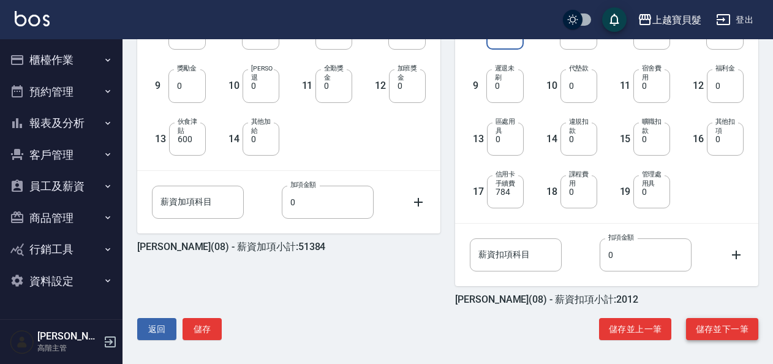
type input "1228"
click at [726, 325] on button "儲存並下一筆" at bounding box center [722, 329] width 72 height 23
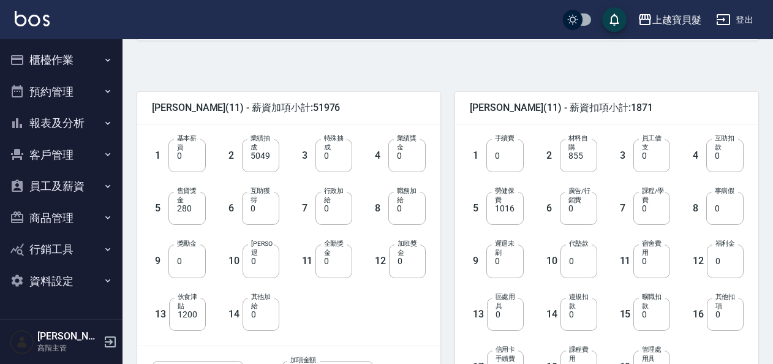
scroll to position [368, 0]
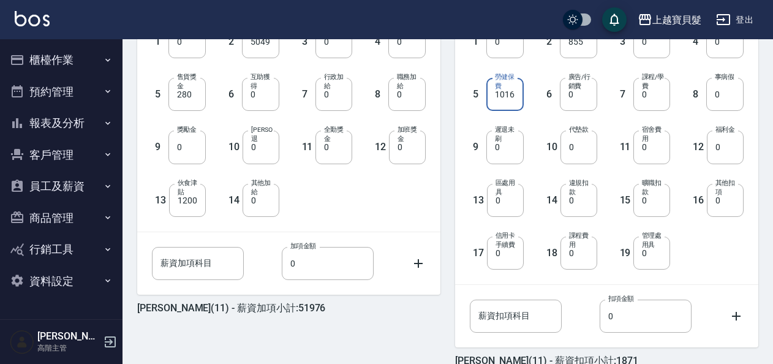
click at [505, 96] on input "1016" at bounding box center [505, 94] width 37 height 33
type input "1228"
click at [466, 156] on div "9 遲退未刷 0 遲退未刷" at bounding box center [487, 137] width 74 height 53
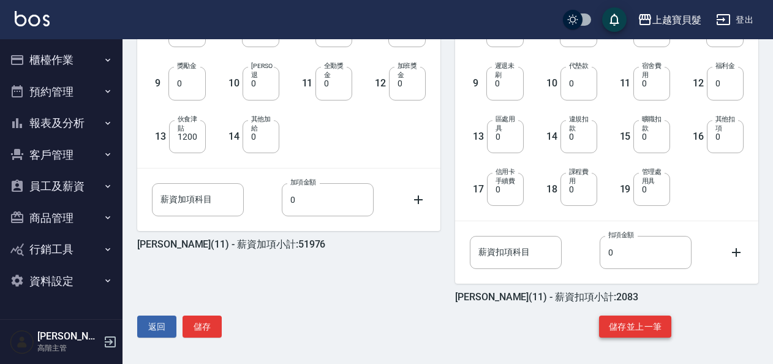
scroll to position [431, 0]
click at [647, 325] on button "儲存並上一筆" at bounding box center [635, 327] width 72 height 23
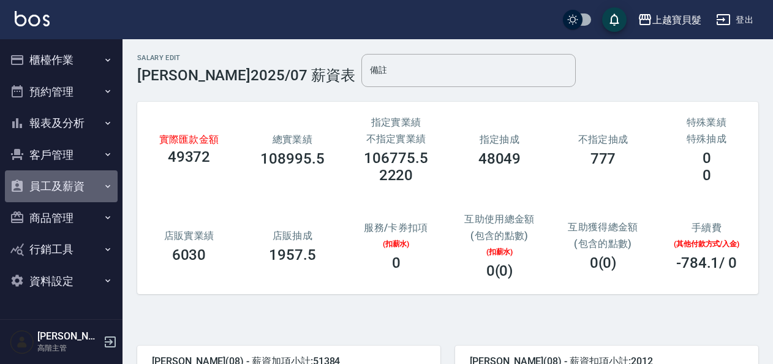
click at [68, 187] on button "員工及薪資" at bounding box center [61, 186] width 113 height 32
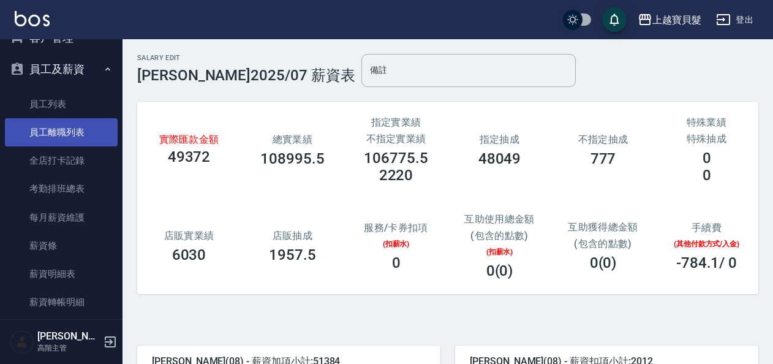
scroll to position [123, 0]
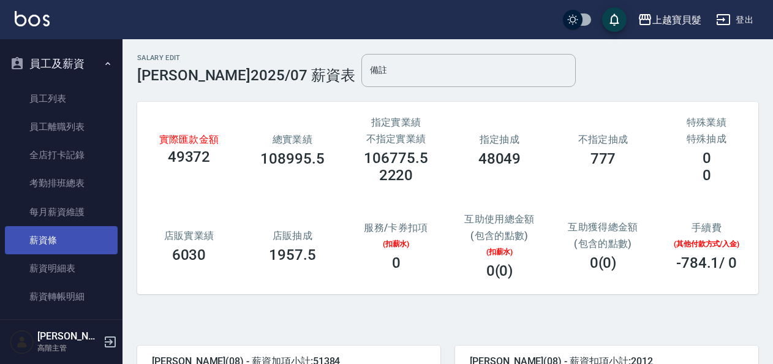
click at [63, 240] on link "薪資條" at bounding box center [61, 240] width 113 height 28
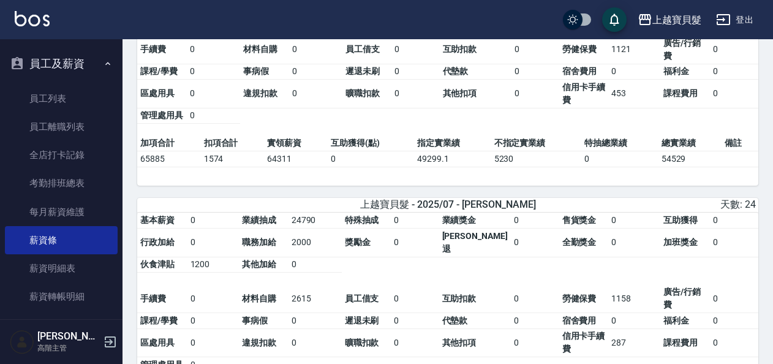
scroll to position [58, 0]
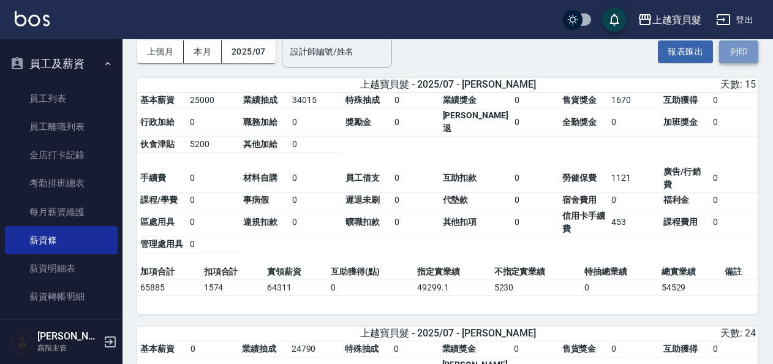
click at [742, 50] on button "列印" at bounding box center [738, 51] width 39 height 23
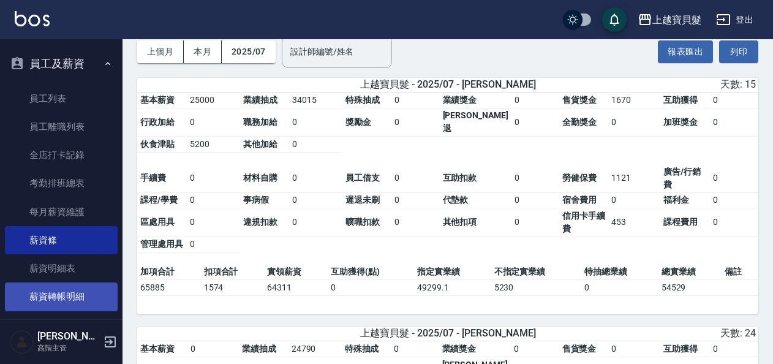
drag, startPoint x: 735, startPoint y: 55, endPoint x: 92, endPoint y: 294, distance: 686.6
click at [735, 55] on button "列印" at bounding box center [738, 51] width 39 height 23
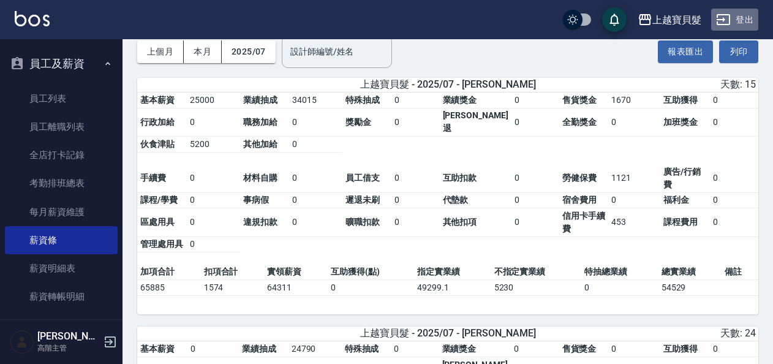
click at [745, 18] on button "登出" at bounding box center [734, 20] width 47 height 23
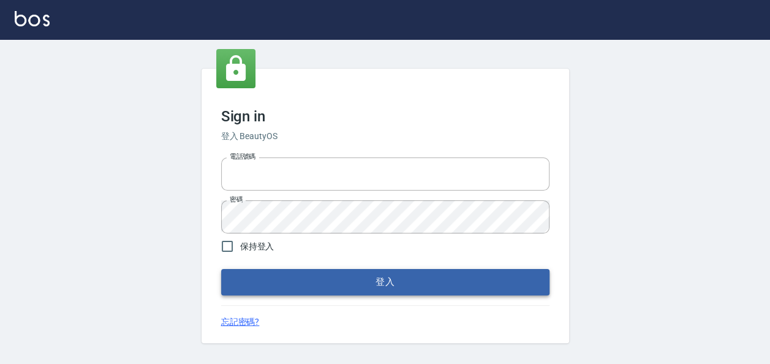
type input "22257997"
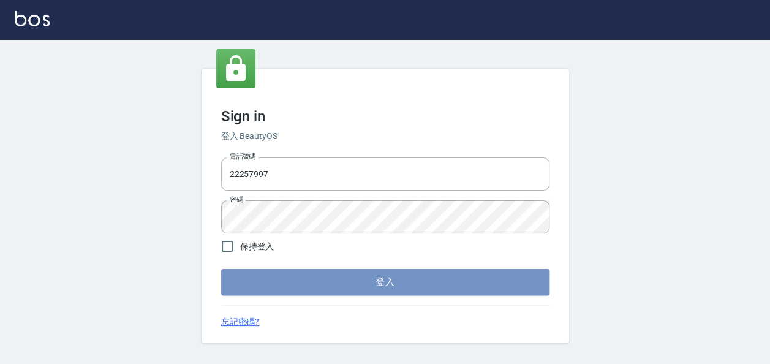
click at [306, 281] on button "登入" at bounding box center [385, 282] width 328 height 26
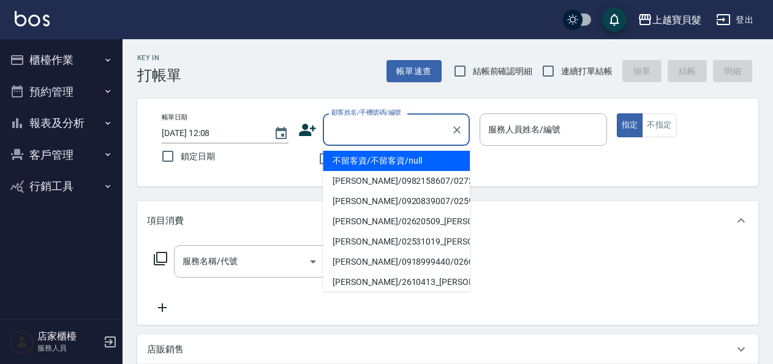
click at [365, 123] on input "顧客姓名/手機號碼/編號" at bounding box center [387, 129] width 118 height 21
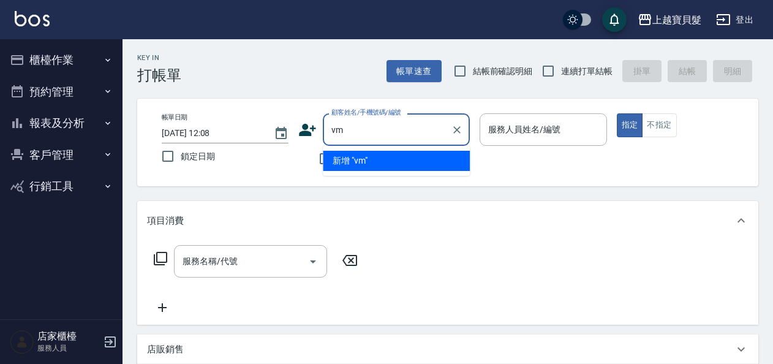
type input "v"
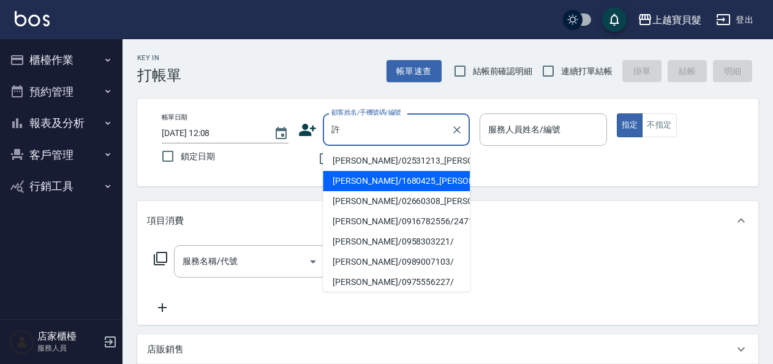
click at [362, 191] on li "[PERSON_NAME]/1680425_[PERSON_NAME]/1680425" at bounding box center [396, 181] width 147 height 20
type input "[PERSON_NAME]/1680425_[PERSON_NAME]/1680425"
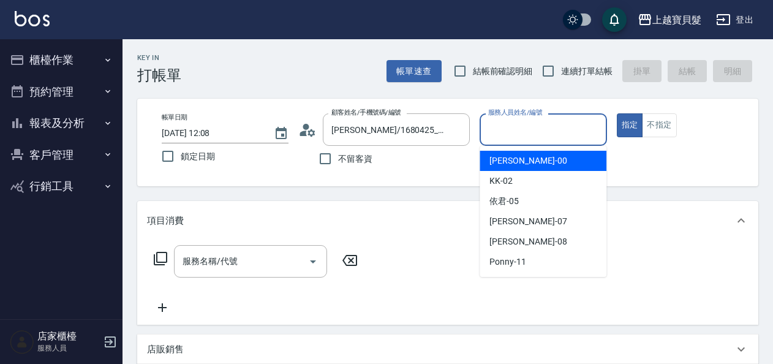
click at [490, 125] on input "服務人員姓名/編號" at bounding box center [543, 129] width 116 height 21
click at [493, 159] on span "小華 -00" at bounding box center [528, 160] width 77 height 13
type input "小華-00"
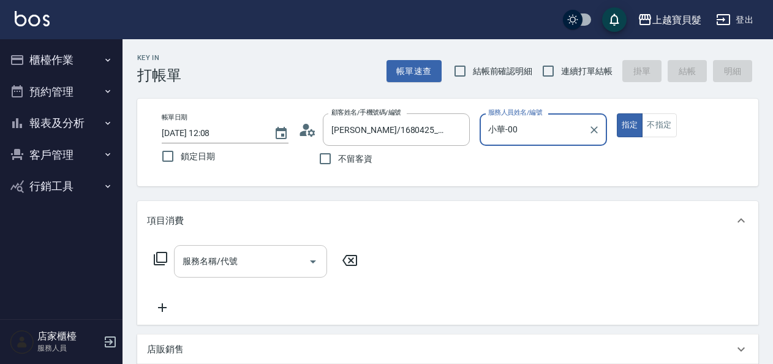
click at [200, 267] on input "服務名稱/代號" at bounding box center [242, 261] width 124 height 21
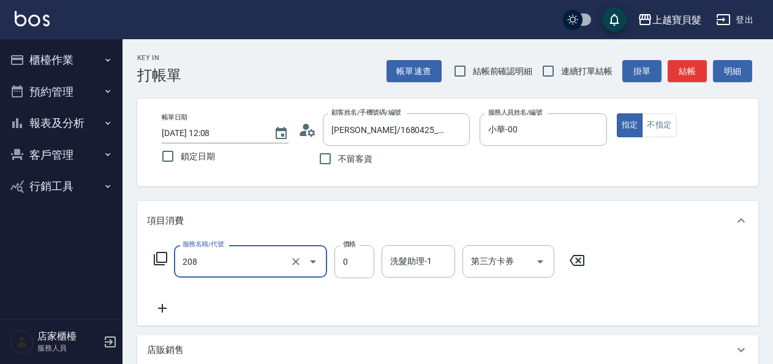
type input "使用剪髮卡(208)"
drag, startPoint x: 159, startPoint y: 311, endPoint x: 165, endPoint y: 311, distance: 6.2
click at [165, 311] on icon at bounding box center [162, 308] width 31 height 15
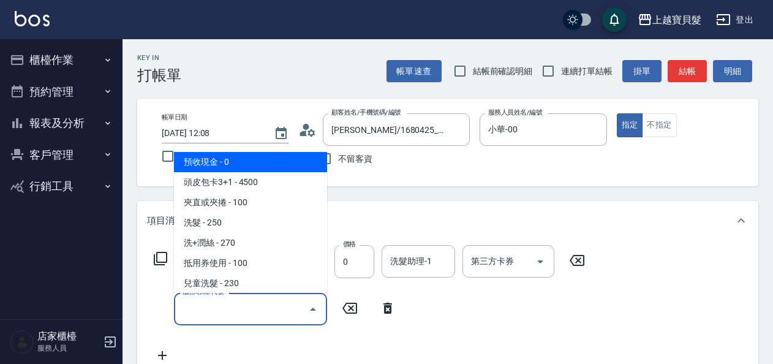
click at [208, 307] on input "服務名稱/代號" at bounding box center [242, 308] width 124 height 21
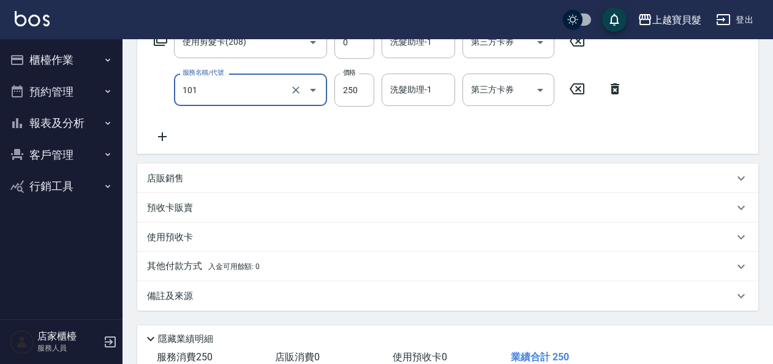
scroll to position [245, 0]
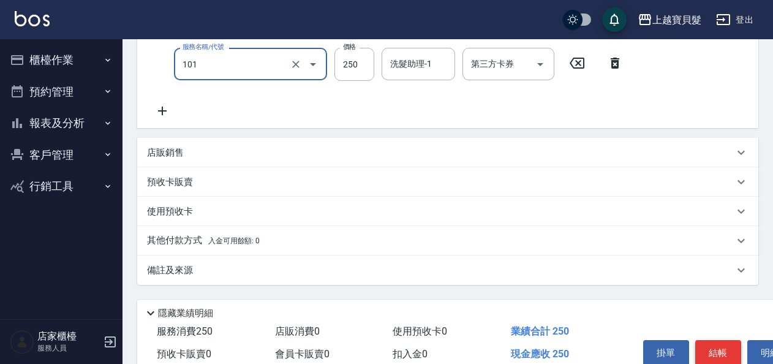
type input "洗髮(101)"
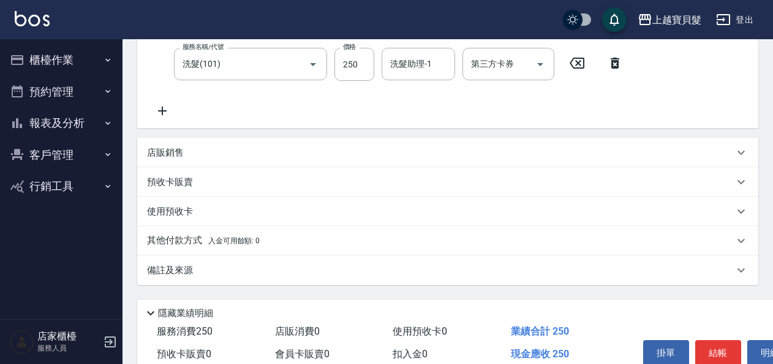
drag, startPoint x: 707, startPoint y: 344, endPoint x: 708, endPoint y: 142, distance: 202.8
click at [708, 143] on div "Key In 打帳單 帳單速查 結帳前確認明細 連續打單結帳 掛單 結帳 明細 帳單日期 [DATE] 12:08 鎖定日期 顧客姓名/手機號碼/編號 [PE…" at bounding box center [448, 106] width 651 height 624
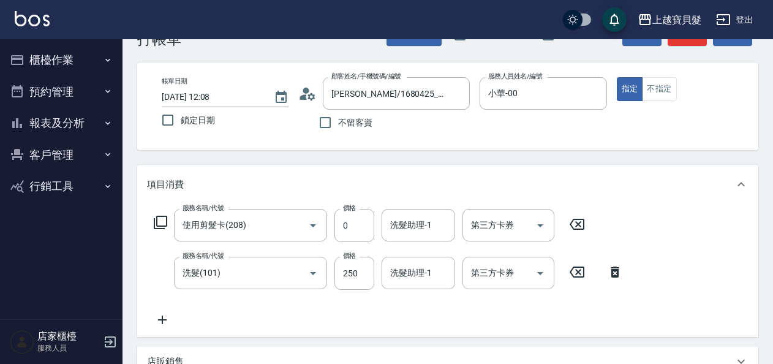
scroll to position [0, 0]
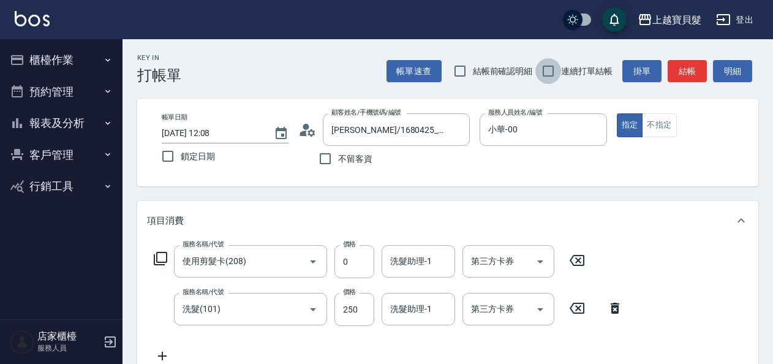
drag, startPoint x: 554, startPoint y: 72, endPoint x: 491, endPoint y: 67, distance: 62.7
click at [550, 72] on input "連續打單結帳" at bounding box center [549, 71] width 26 height 26
checkbox input "true"
click at [469, 70] on input "結帳前確認明細" at bounding box center [460, 71] width 26 height 26
checkbox input "true"
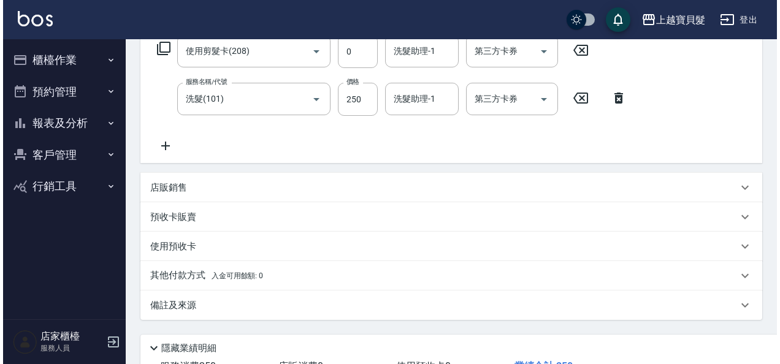
scroll to position [303, 0]
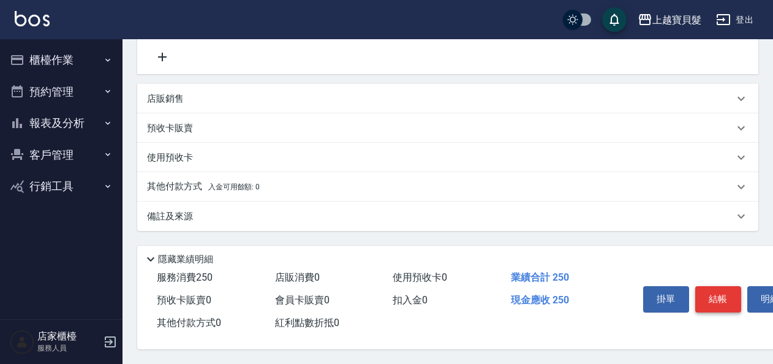
click at [724, 289] on button "結帳" at bounding box center [719, 299] width 46 height 26
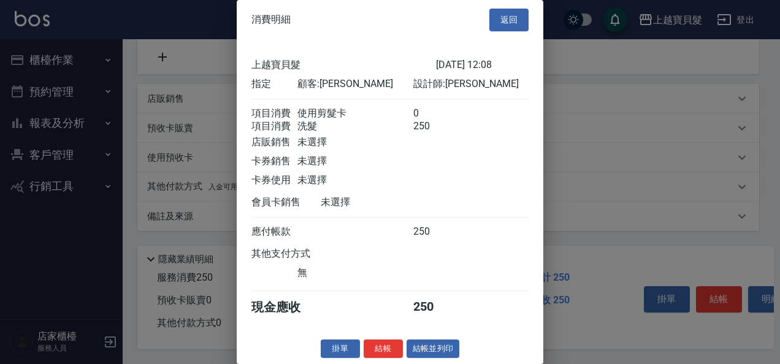
scroll to position [17, 0]
click at [432, 351] on button "結帳並列印" at bounding box center [432, 349] width 53 height 19
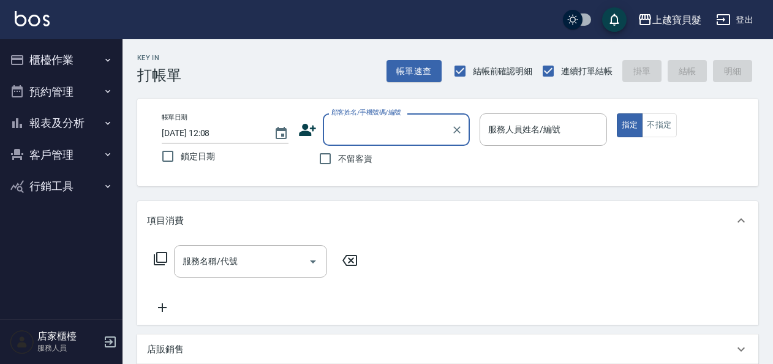
scroll to position [0, 0]
